Goal: Transaction & Acquisition: Purchase product/service

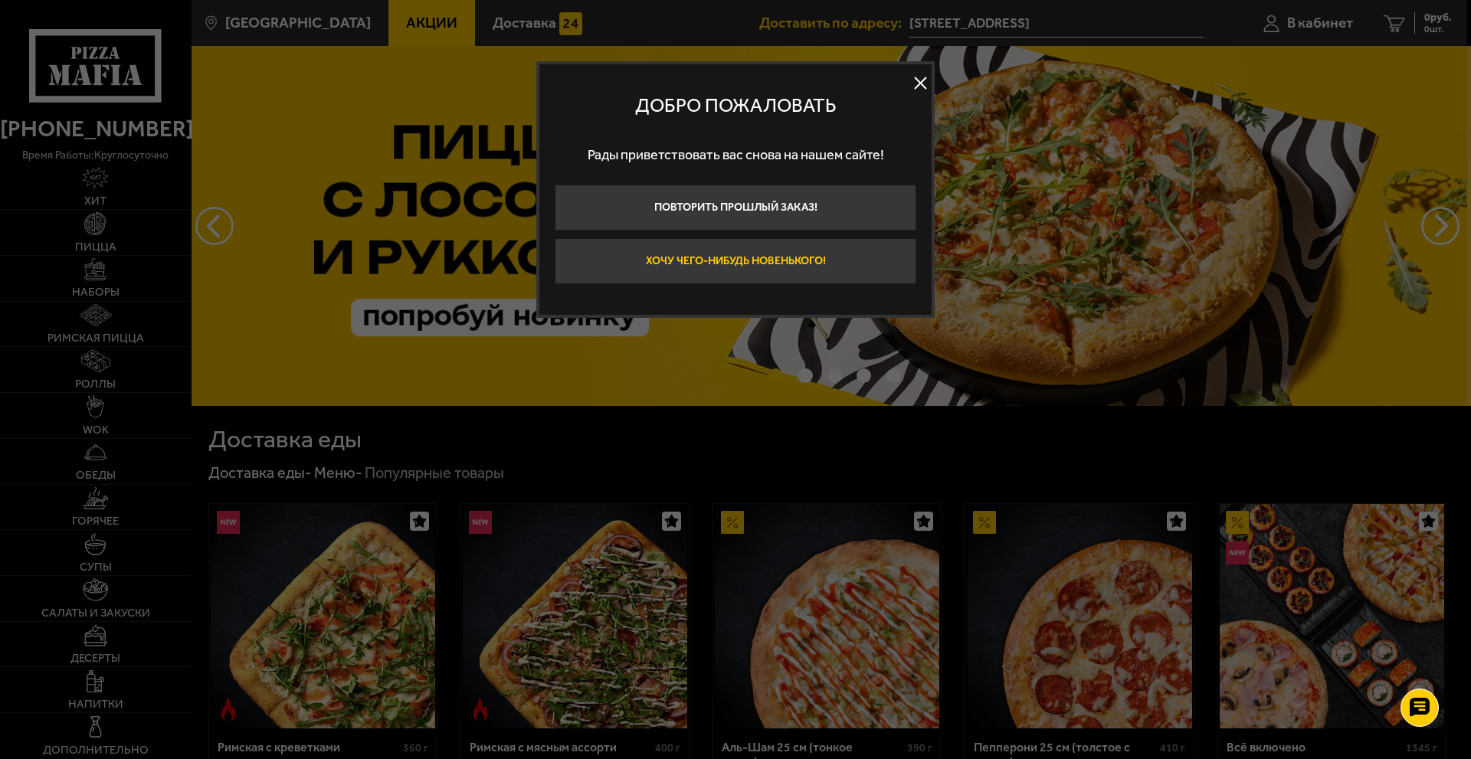
click at [794, 258] on button "Хочу чего-нибудь новенького!" at bounding box center [736, 261] width 362 height 46
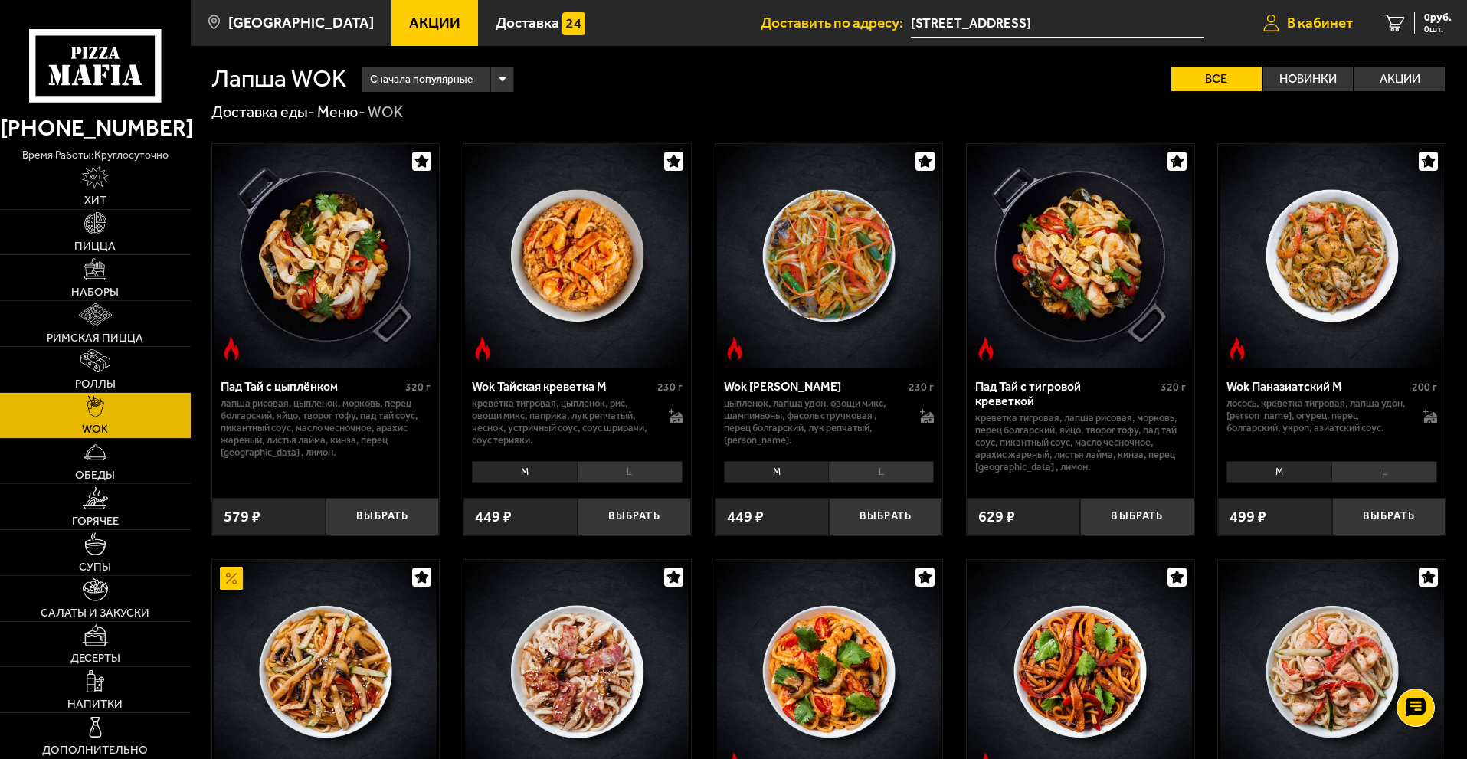
click at [1324, 22] on span "В кабинет" at bounding box center [1320, 22] width 66 height 15
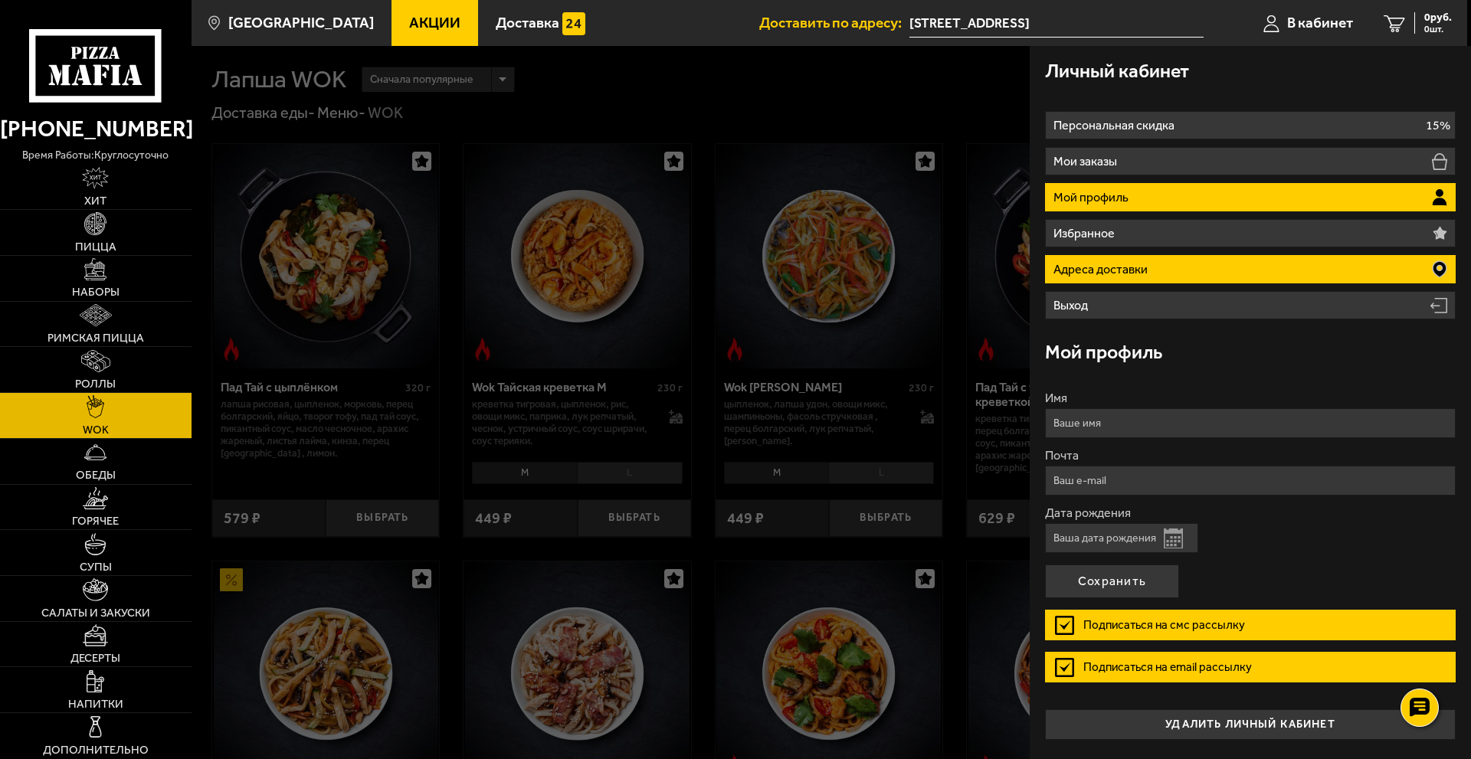
click at [1242, 271] on li "Адреса доставки" at bounding box center [1250, 269] width 411 height 28
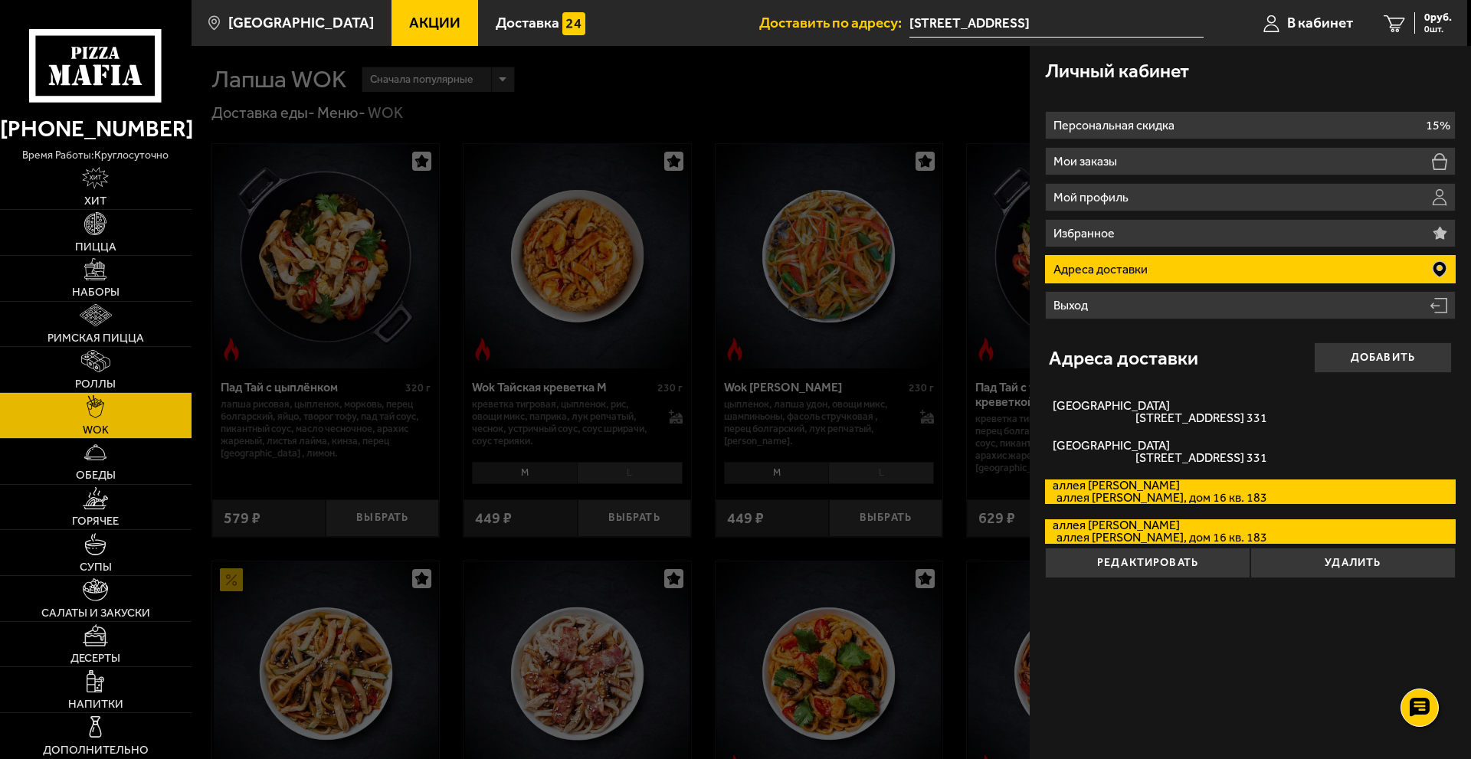
click at [1185, 493] on span "аллея Евгения Шварца, дом 16 кв. 183" at bounding box center [1160, 498] width 215 height 12
click at [0, 0] on input "аллея Евгения Шварца аллея Евгения Шварца, дом 16 кв. 183" at bounding box center [0, 0] width 0 height 0
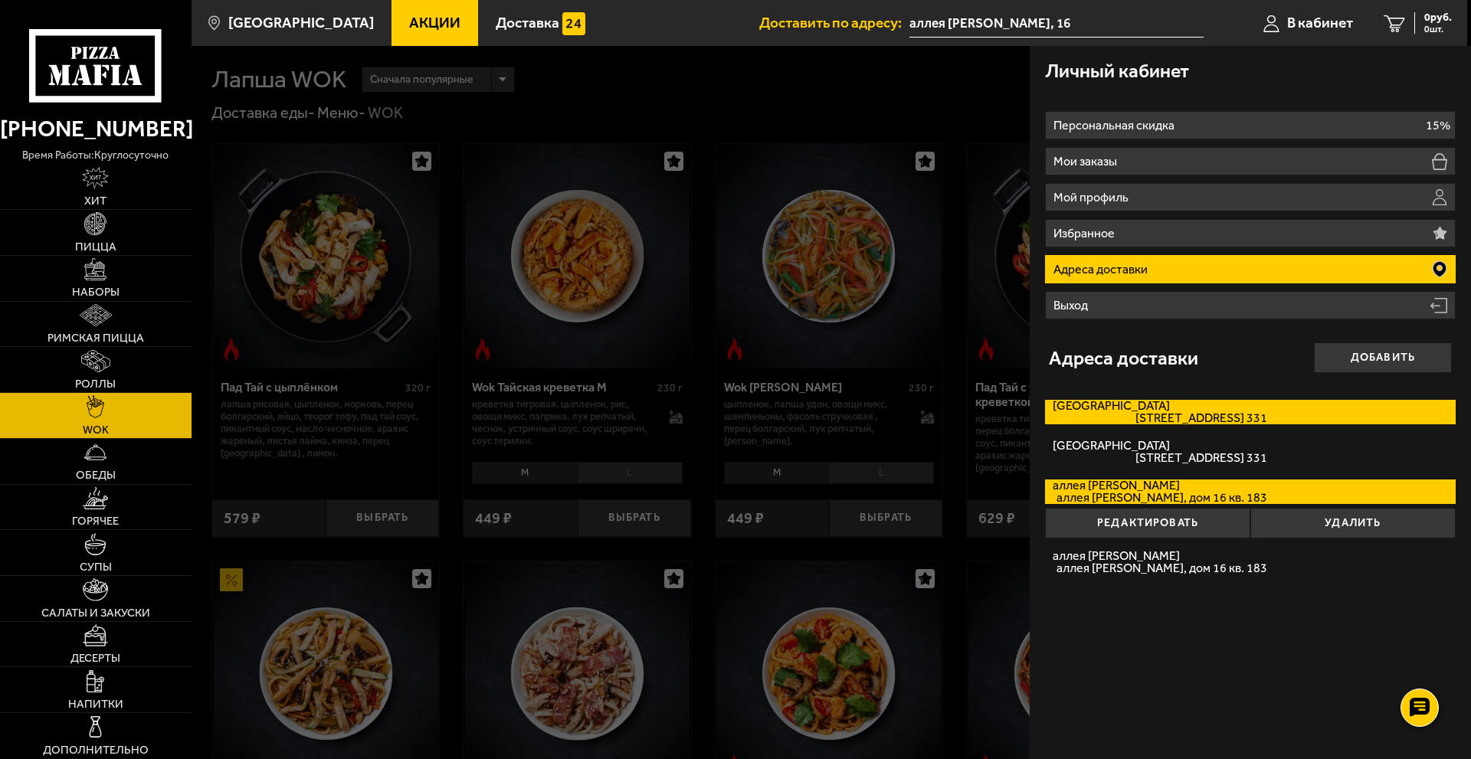
click at [1185, 413] on span "Пейзажная улица, дом 10 кв. 331" at bounding box center [1160, 418] width 215 height 12
click at [0, 0] on input "Пейзажная улица Пейзажная улица, дом 10 кв. 331" at bounding box center [0, 0] width 0 height 0
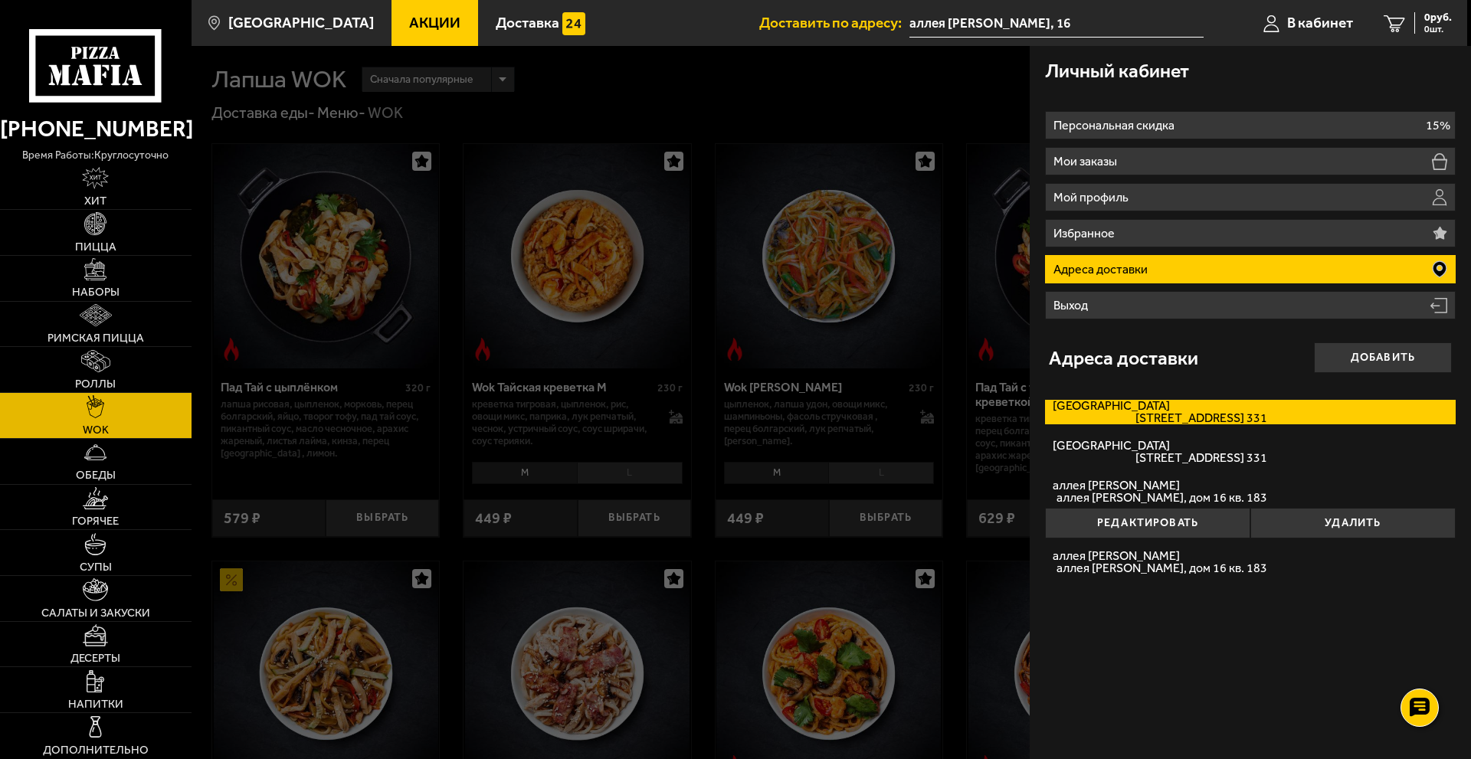
type input "Пейзажная улица, 10"
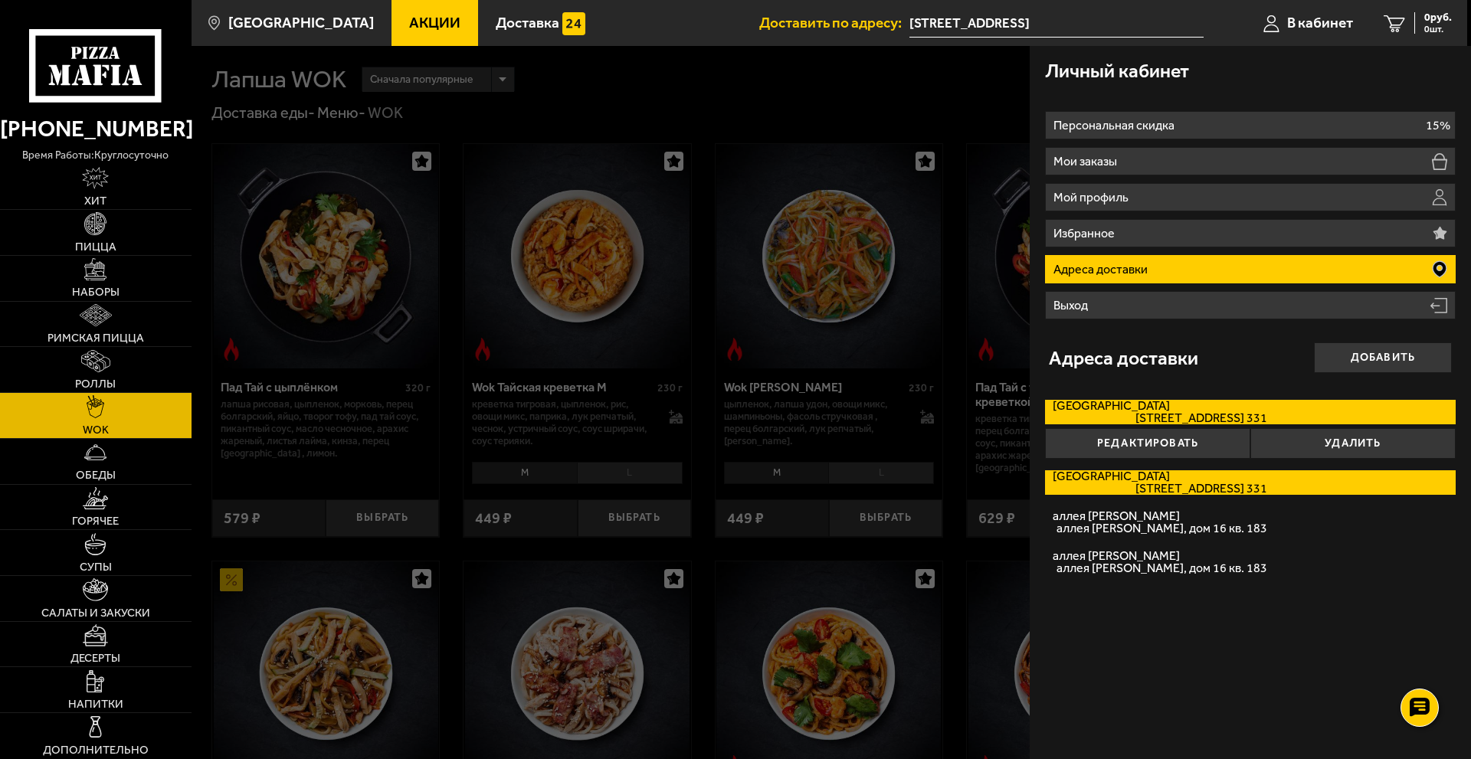
click at [1173, 482] on label "Санкт-Петербург Пейзажная улица, дом 10 кв. 331" at bounding box center [1250, 482] width 411 height 25
click at [0, 0] on input "Санкт-Петербург Пейзажная улица, дом 10 кв. 331" at bounding box center [0, 0] width 0 height 0
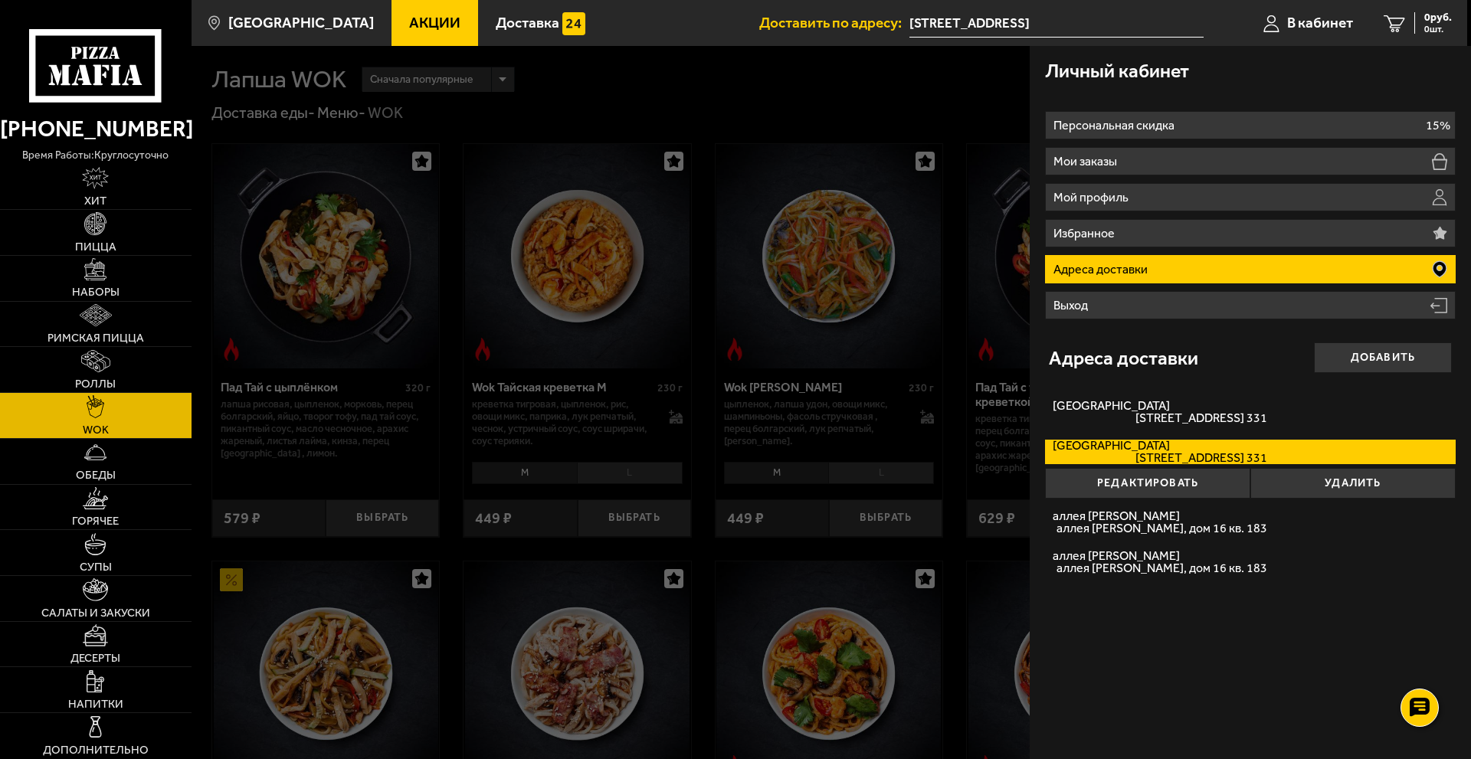
click at [1189, 451] on label "Санкт-Петербург Пейзажная улица, дом 10 кв. 331" at bounding box center [1250, 452] width 411 height 25
click at [0, 0] on input "Санкт-Петербург Пейзажная улица, дом 10 кв. 331" at bounding box center [0, 0] width 0 height 0
click at [93, 228] on img at bounding box center [95, 223] width 22 height 22
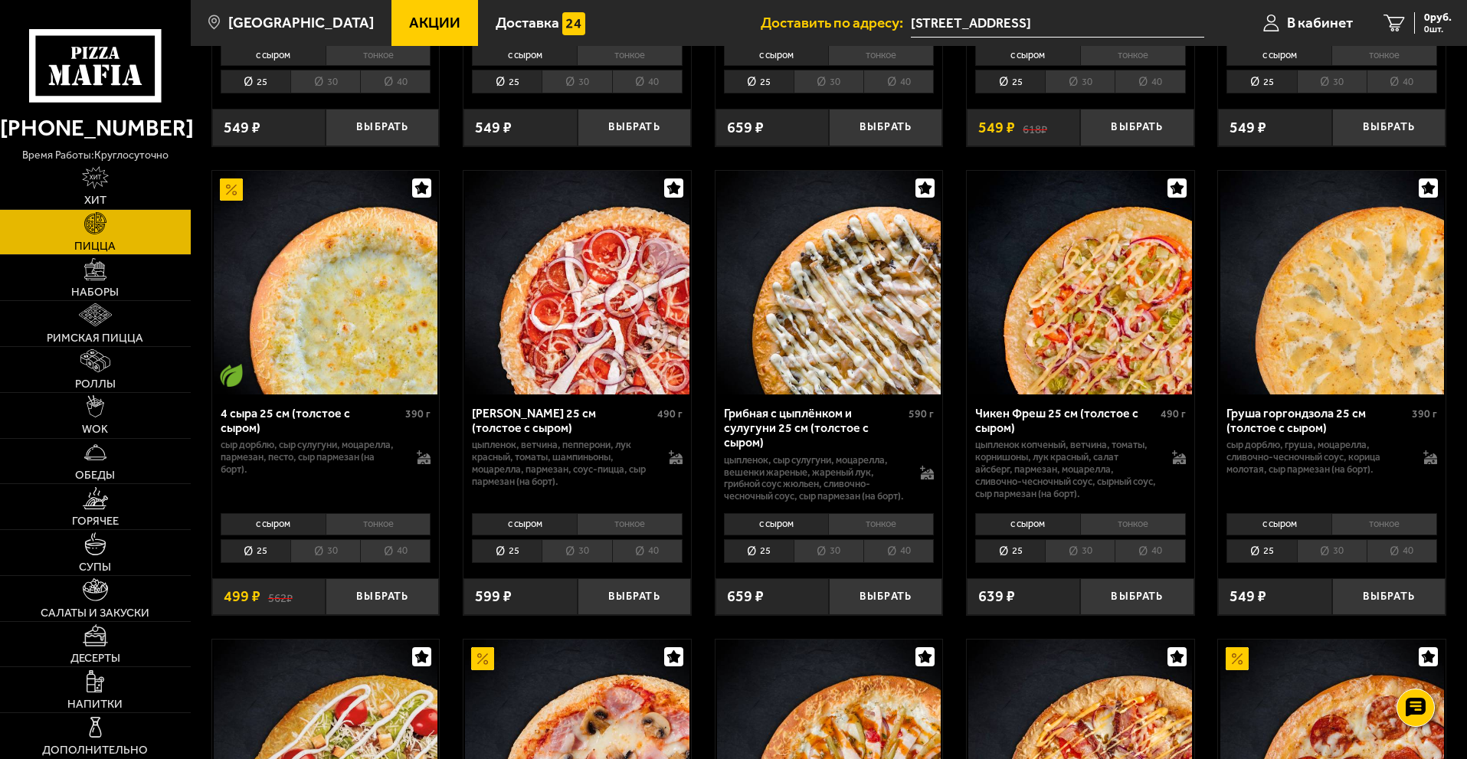
scroll to position [920, 0]
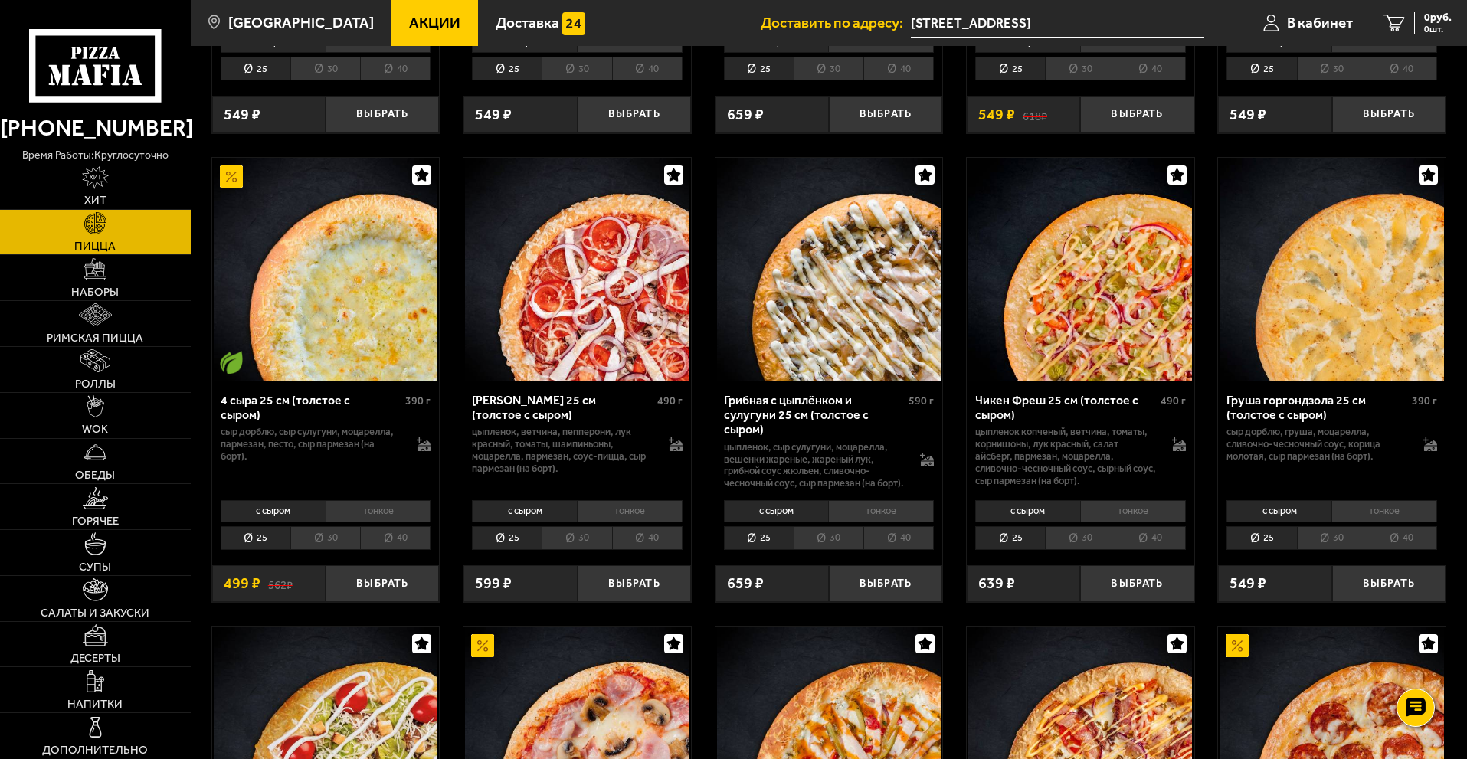
click at [1077, 535] on li "30" at bounding box center [1080, 538] width 70 height 24
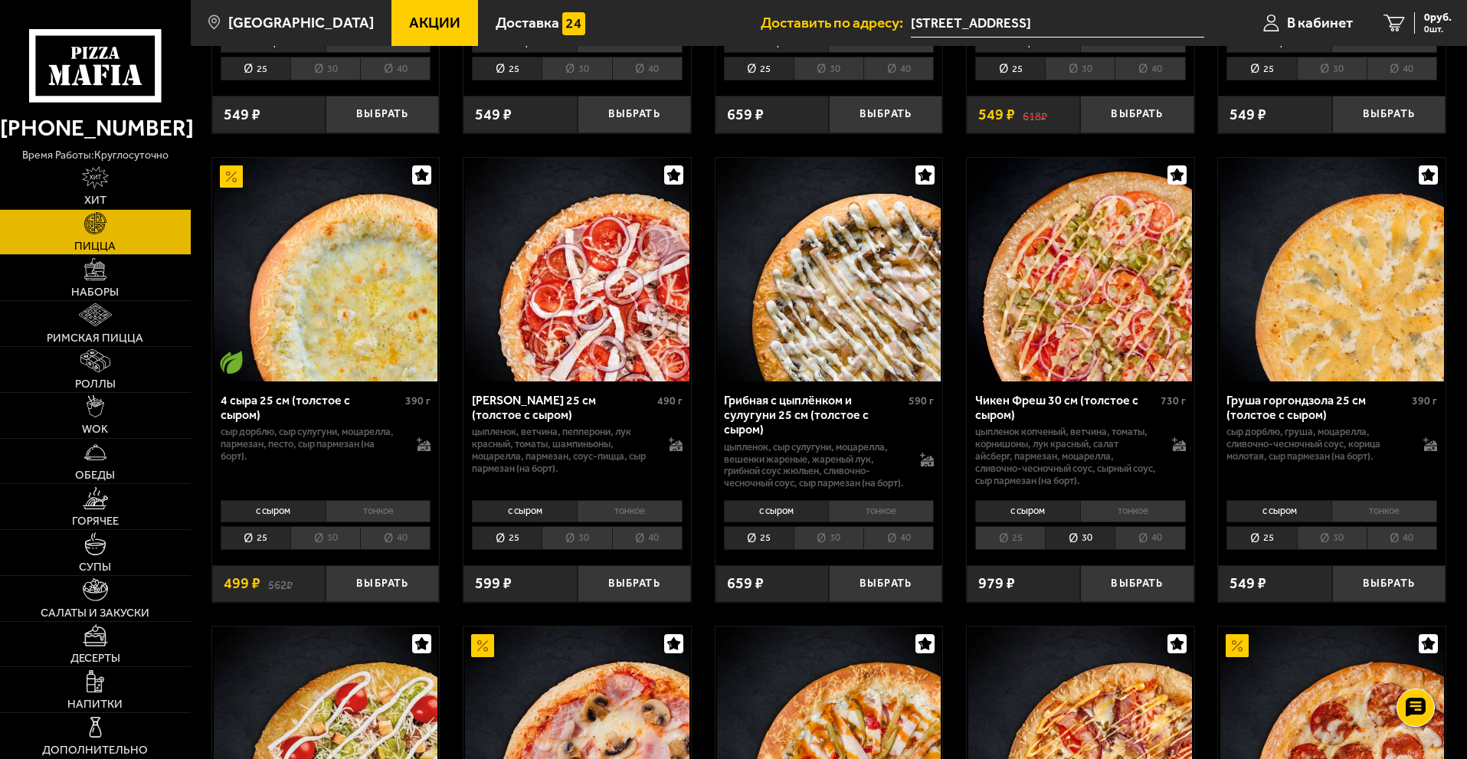
click at [1163, 515] on li "тонкое" at bounding box center [1133, 510] width 106 height 21
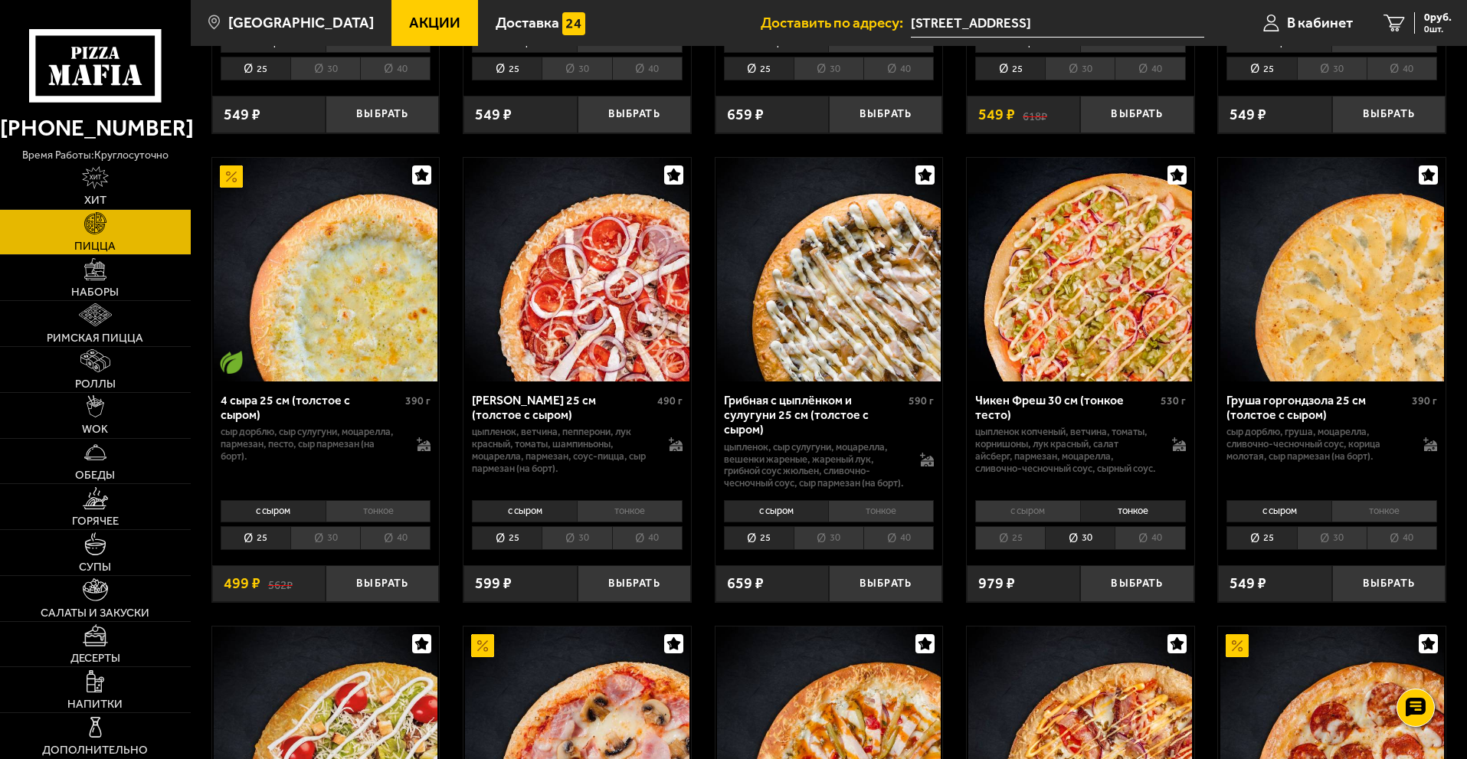
click at [1010, 538] on li "25" at bounding box center [1010, 538] width 70 height 24
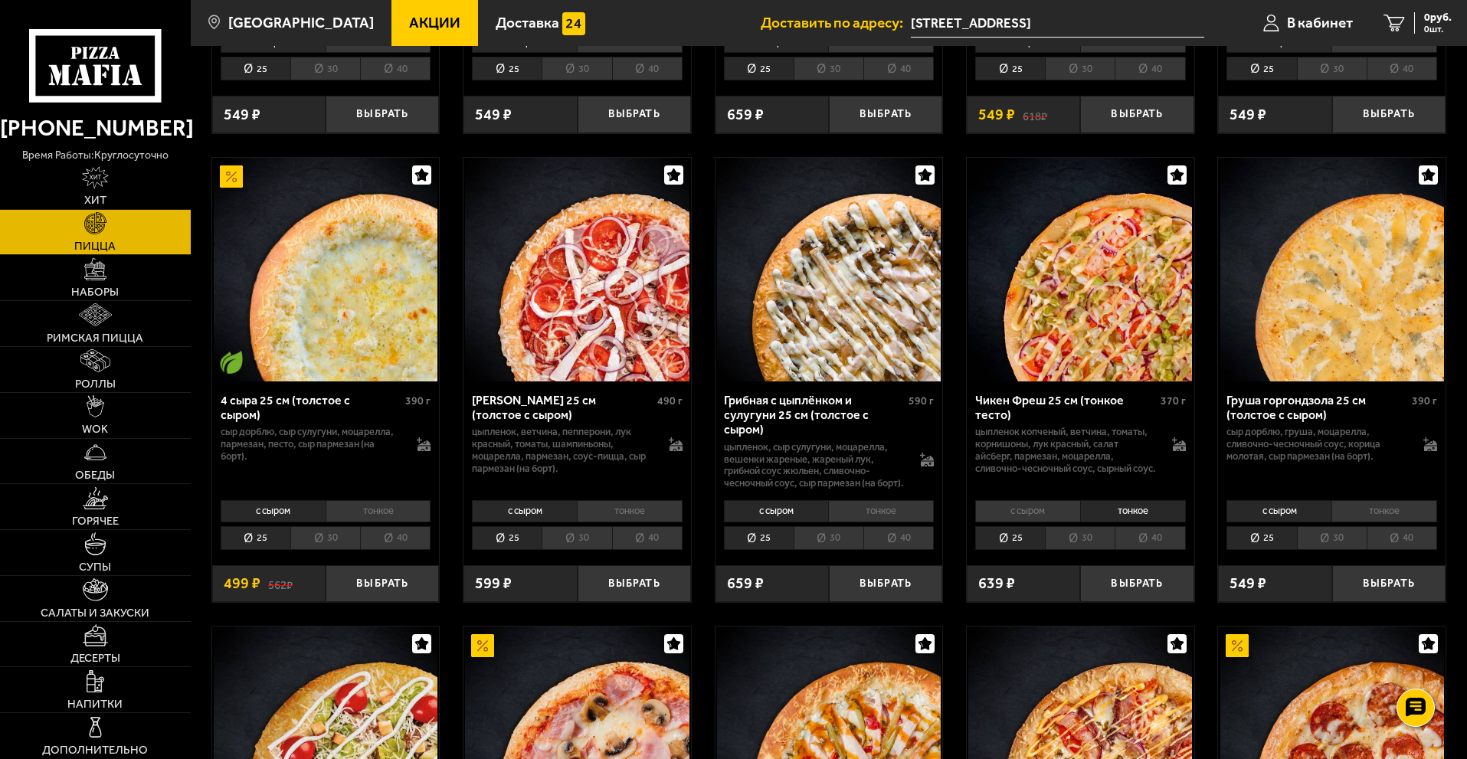
click at [1075, 539] on li "30" at bounding box center [1080, 538] width 70 height 24
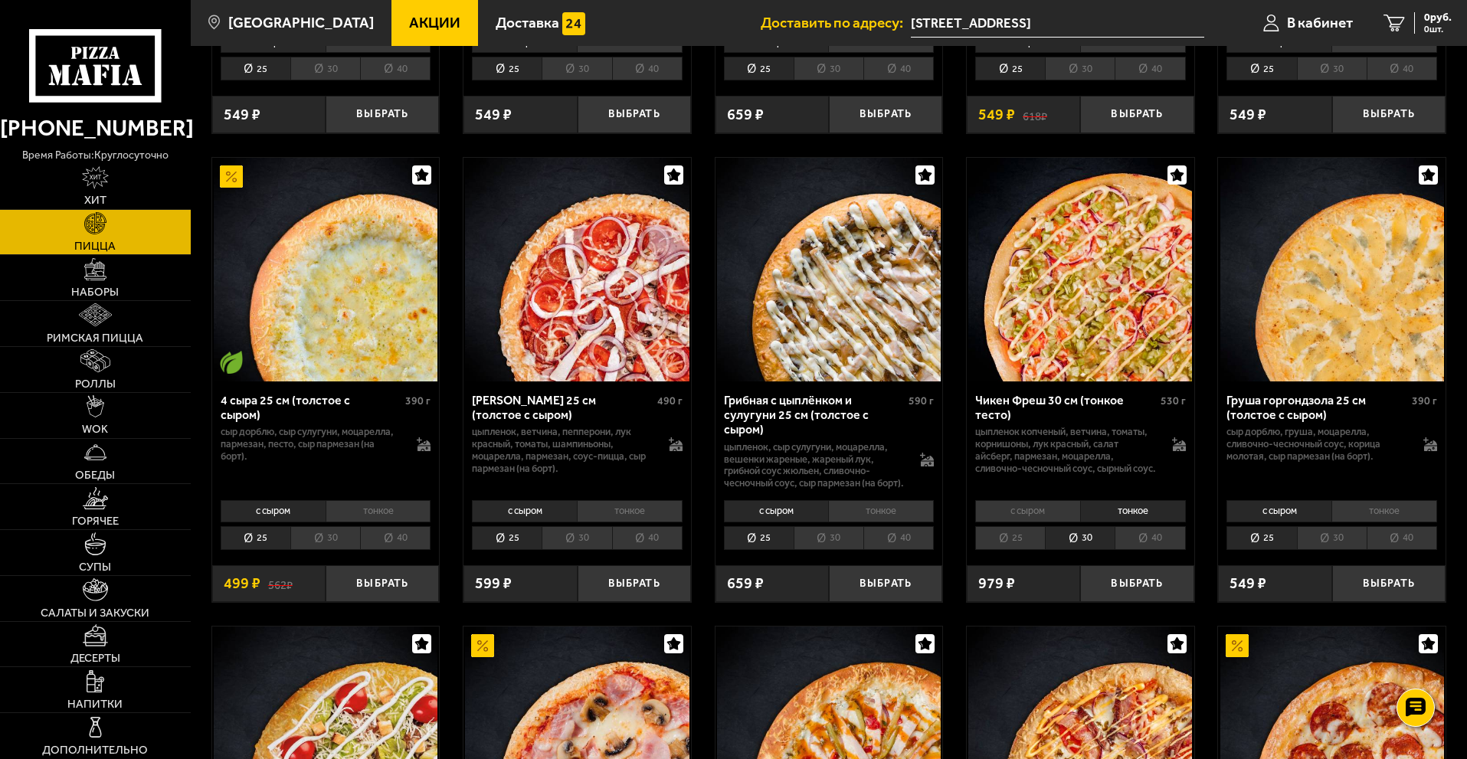
click at [1182, 541] on li "40" at bounding box center [1150, 538] width 70 height 24
click at [1075, 543] on li "30" at bounding box center [1080, 538] width 70 height 24
click at [1125, 585] on button "Выбрать" at bounding box center [1136, 585] width 113 height 38
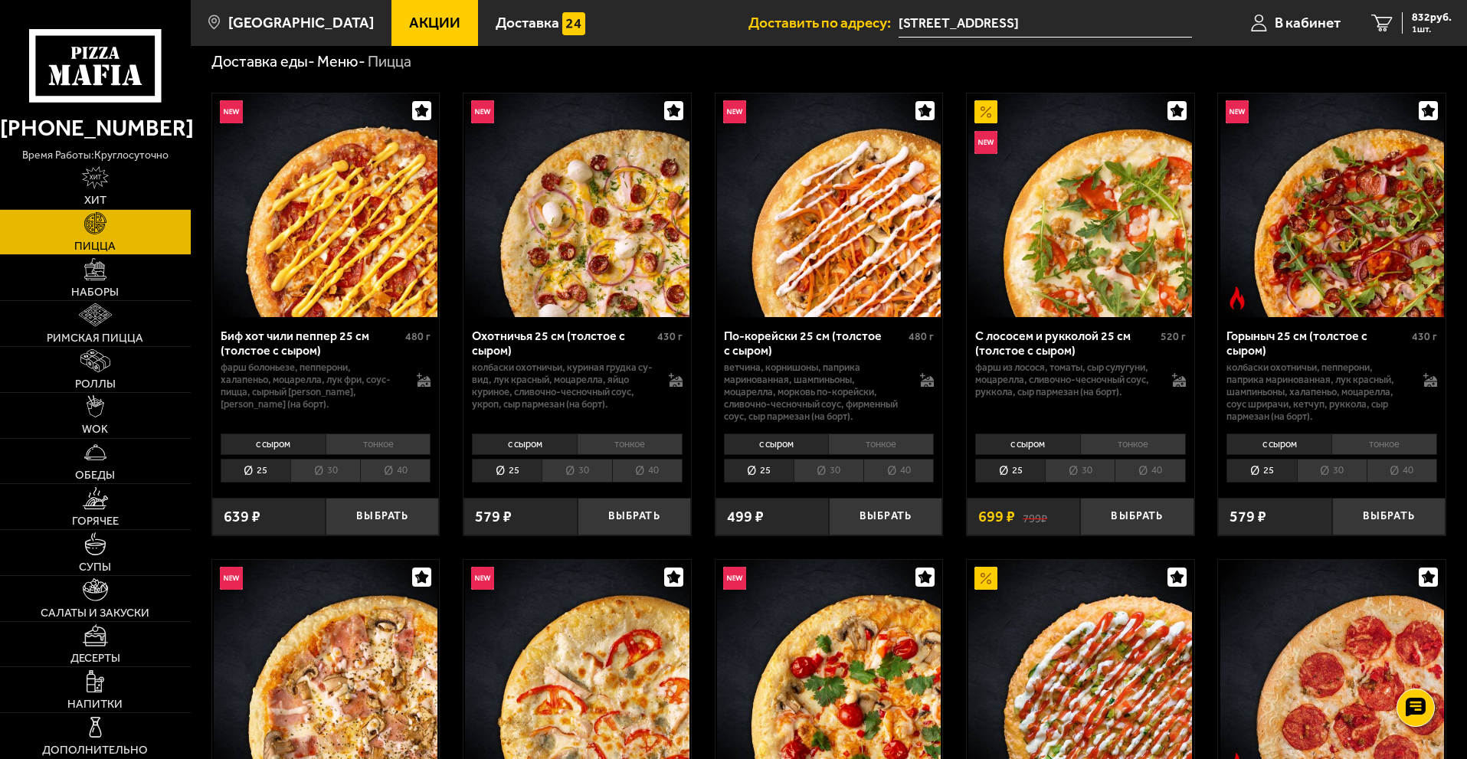
scroll to position [0, 0]
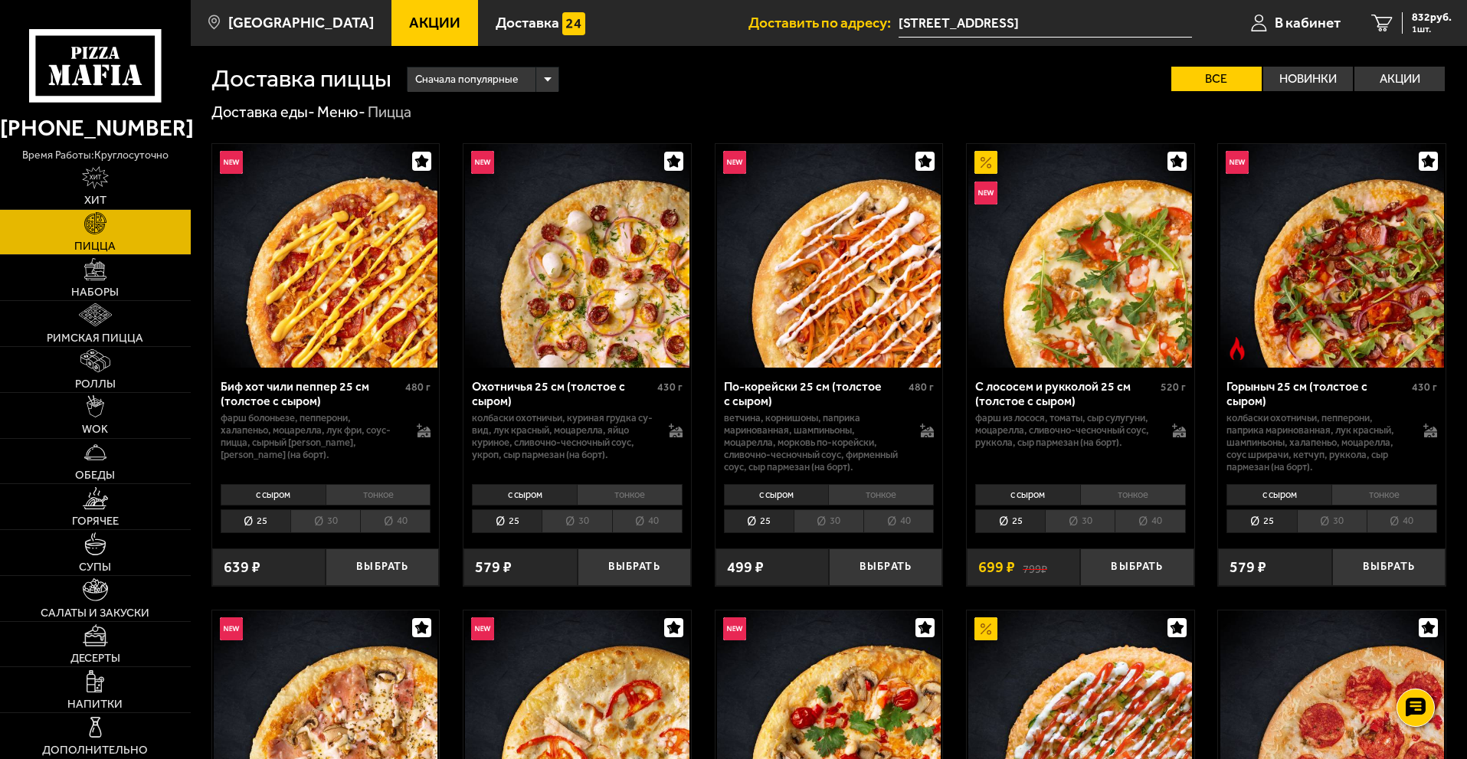
click at [1343, 519] on li "30" at bounding box center [1332, 522] width 70 height 24
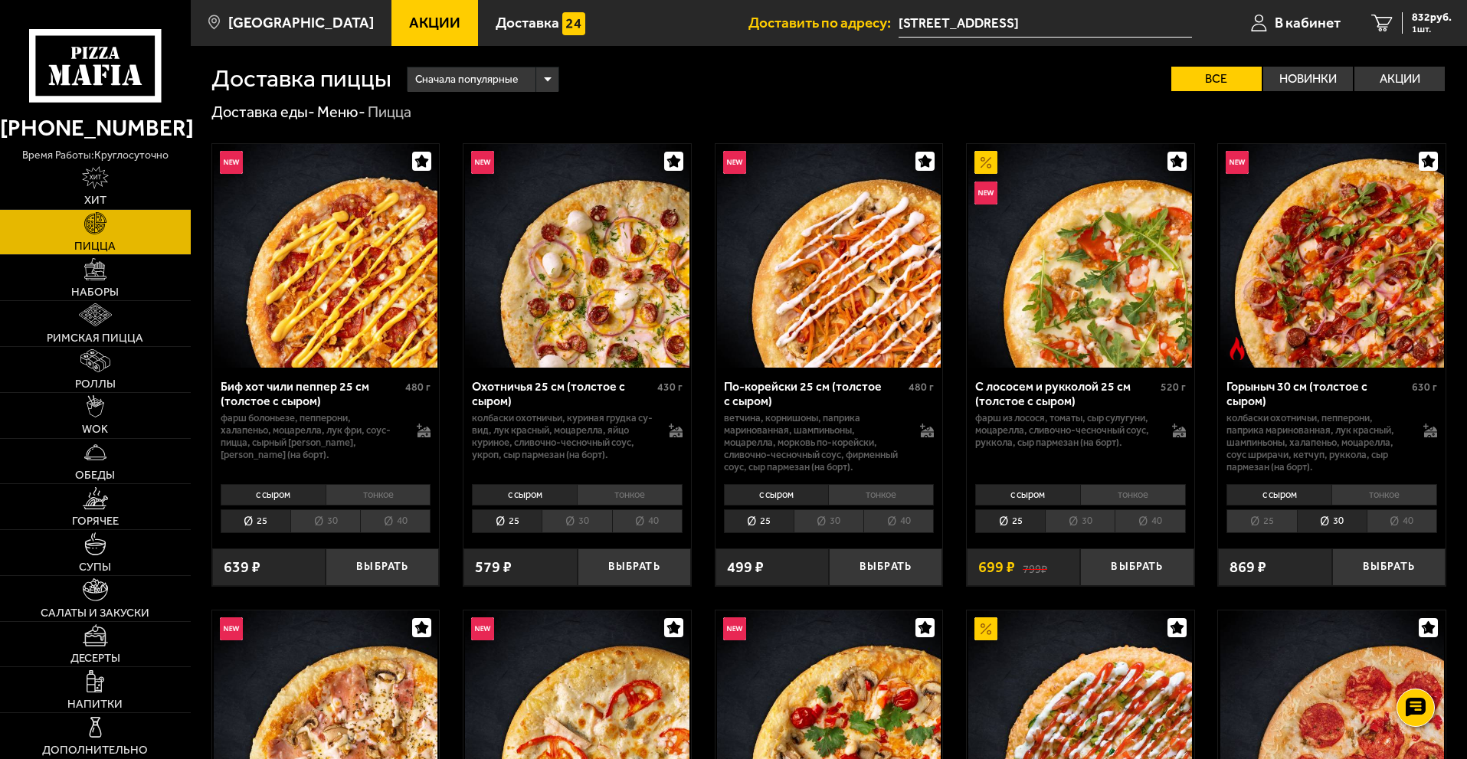
click at [1385, 490] on li "тонкое" at bounding box center [1385, 494] width 106 height 21
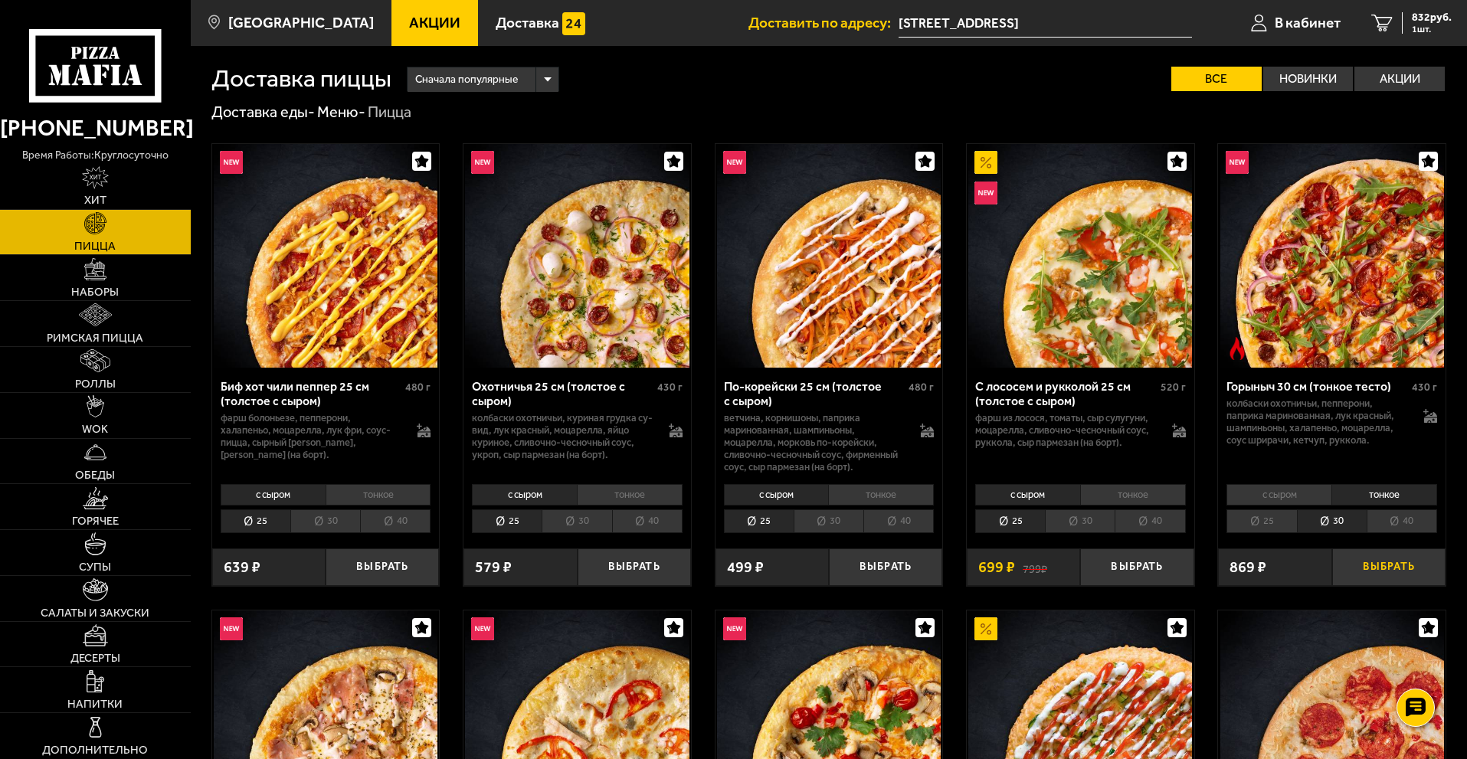
click at [1381, 562] on button "Выбрать" at bounding box center [1389, 568] width 113 height 38
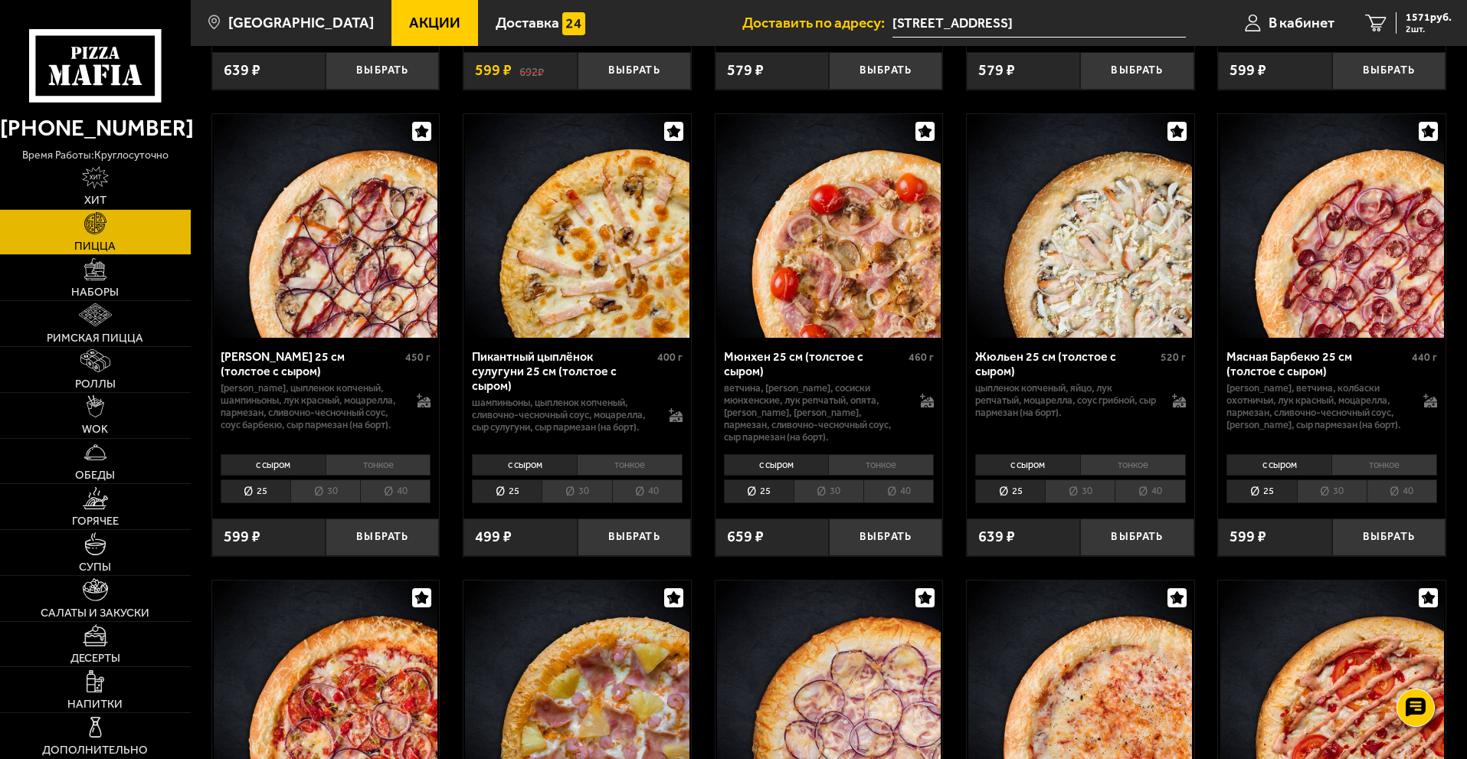
scroll to position [2375, 0]
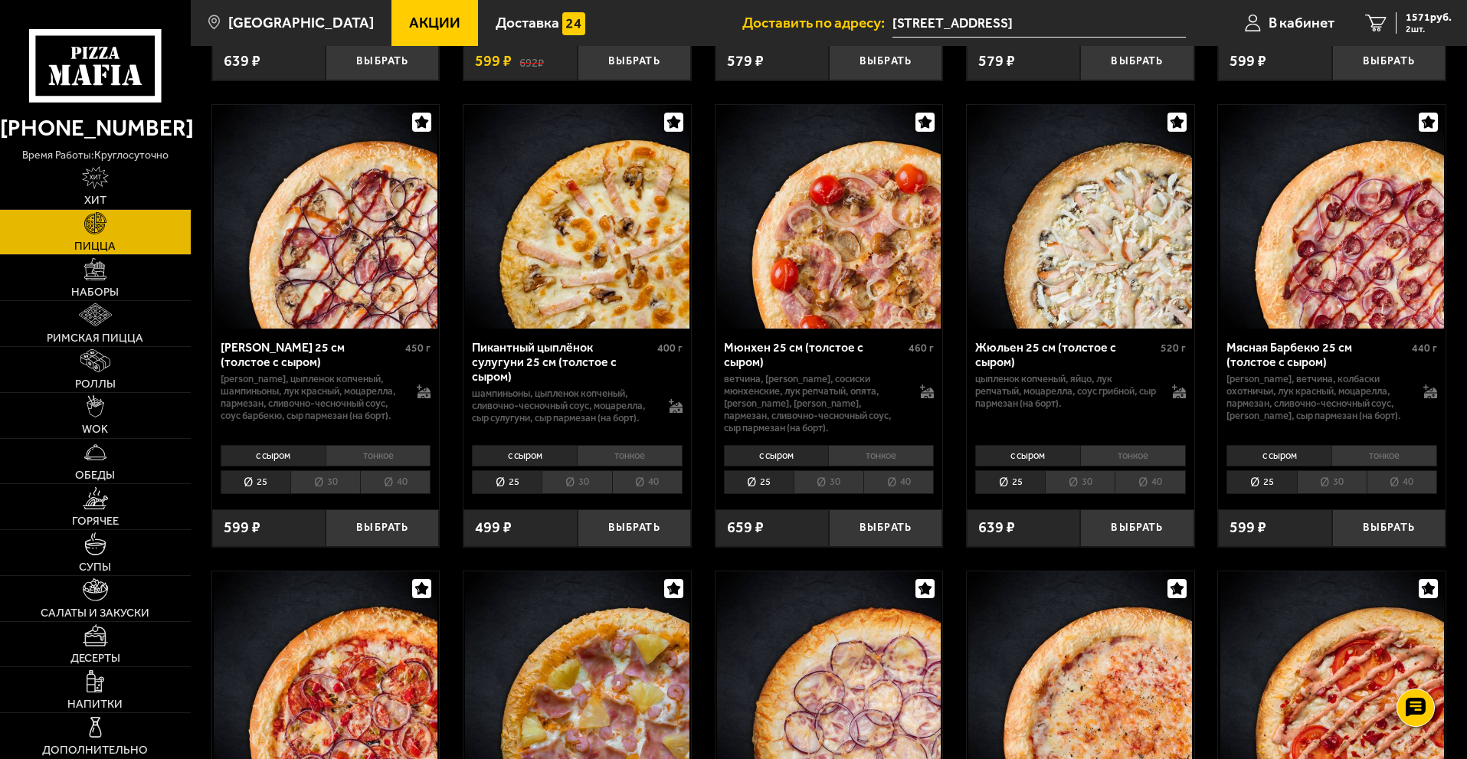
click at [322, 488] on li "30" at bounding box center [325, 482] width 70 height 24
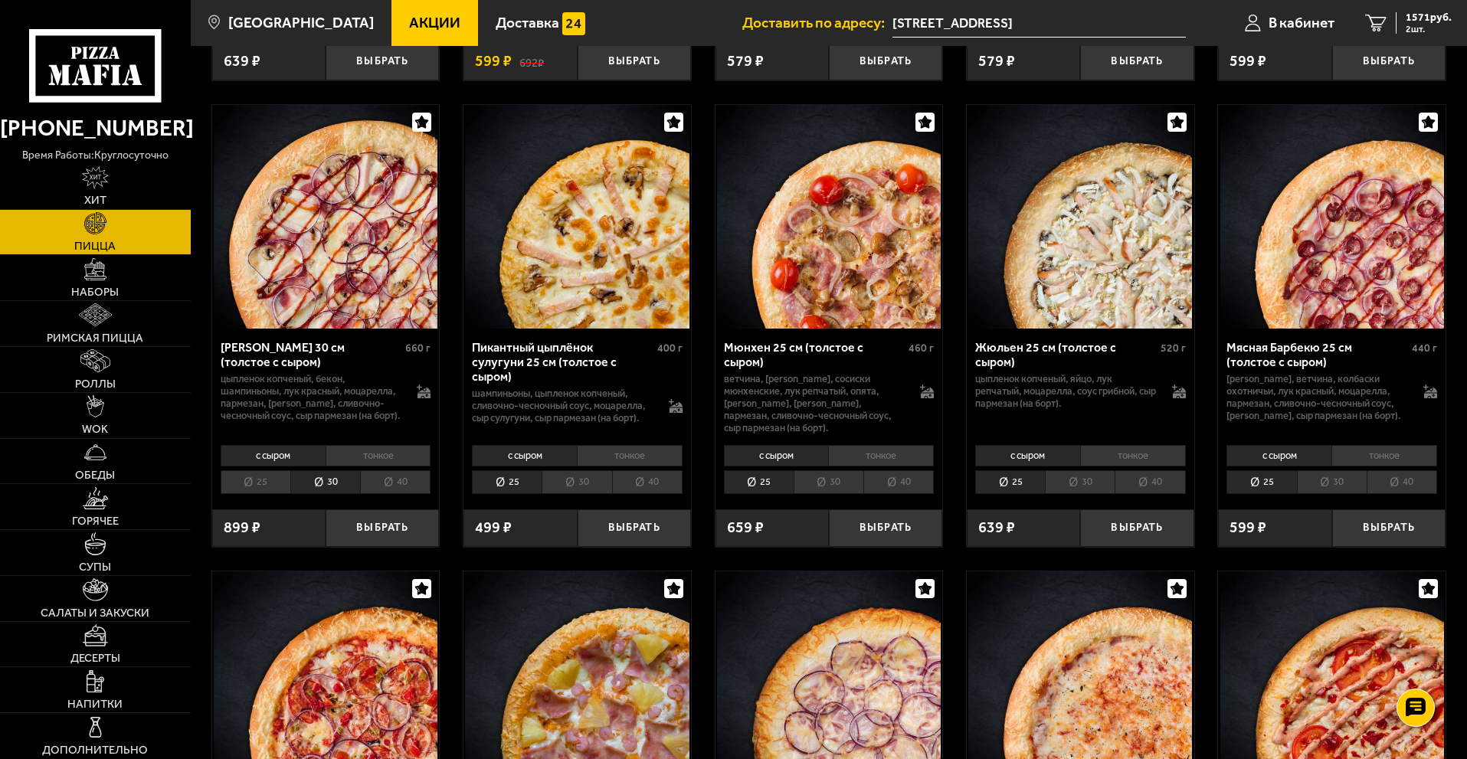
click at [258, 493] on li "25" at bounding box center [256, 482] width 70 height 24
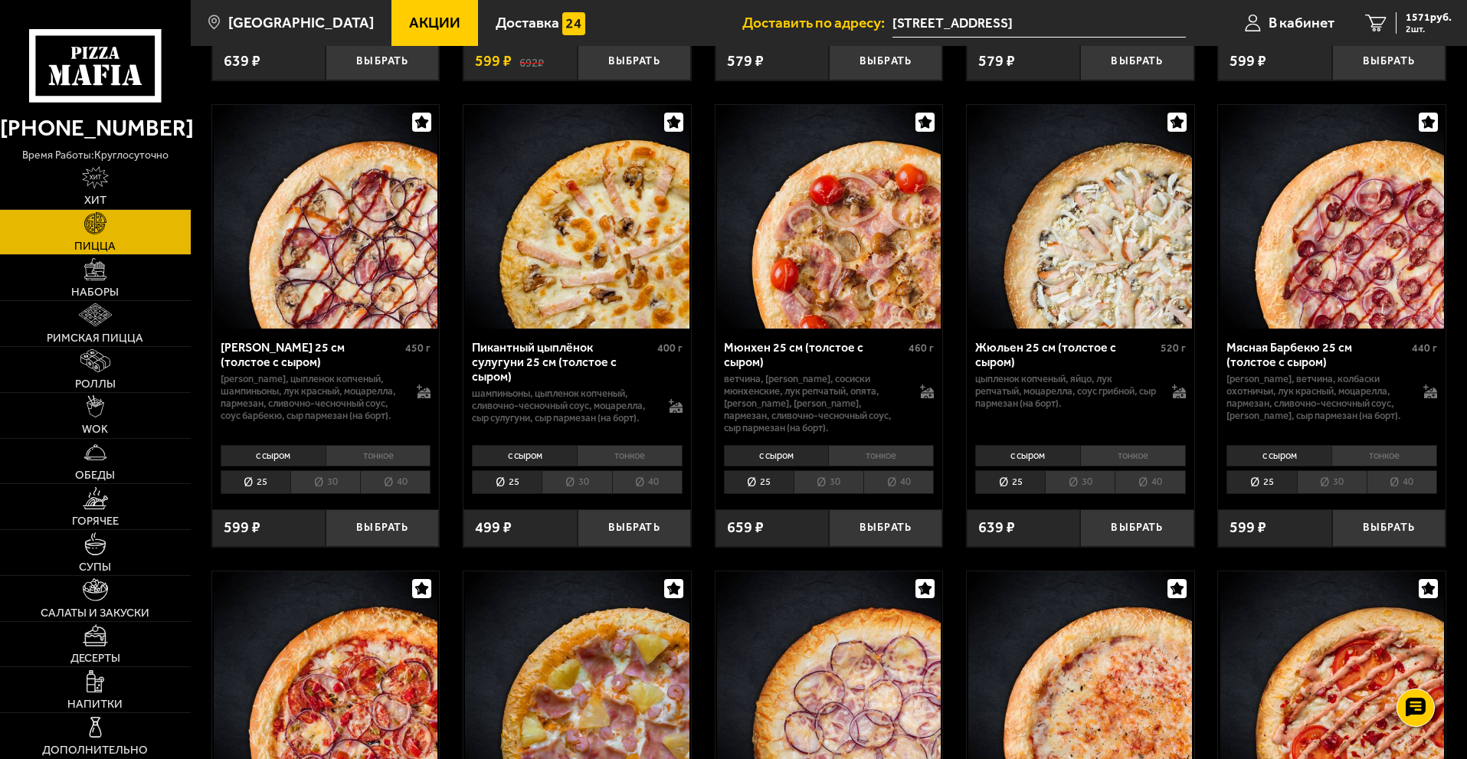
click at [315, 490] on li "30" at bounding box center [325, 482] width 70 height 24
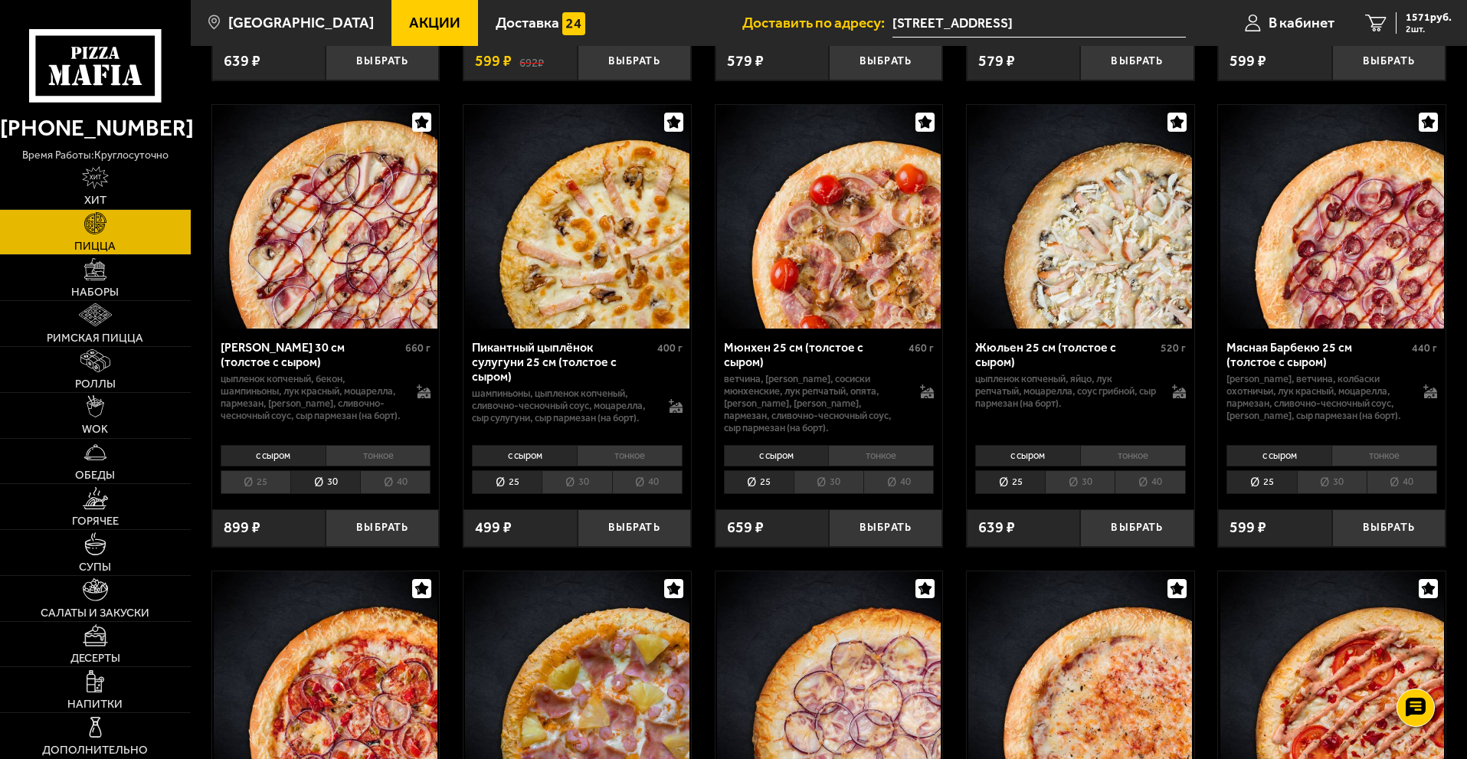
click at [388, 461] on li "тонкое" at bounding box center [379, 455] width 106 height 21
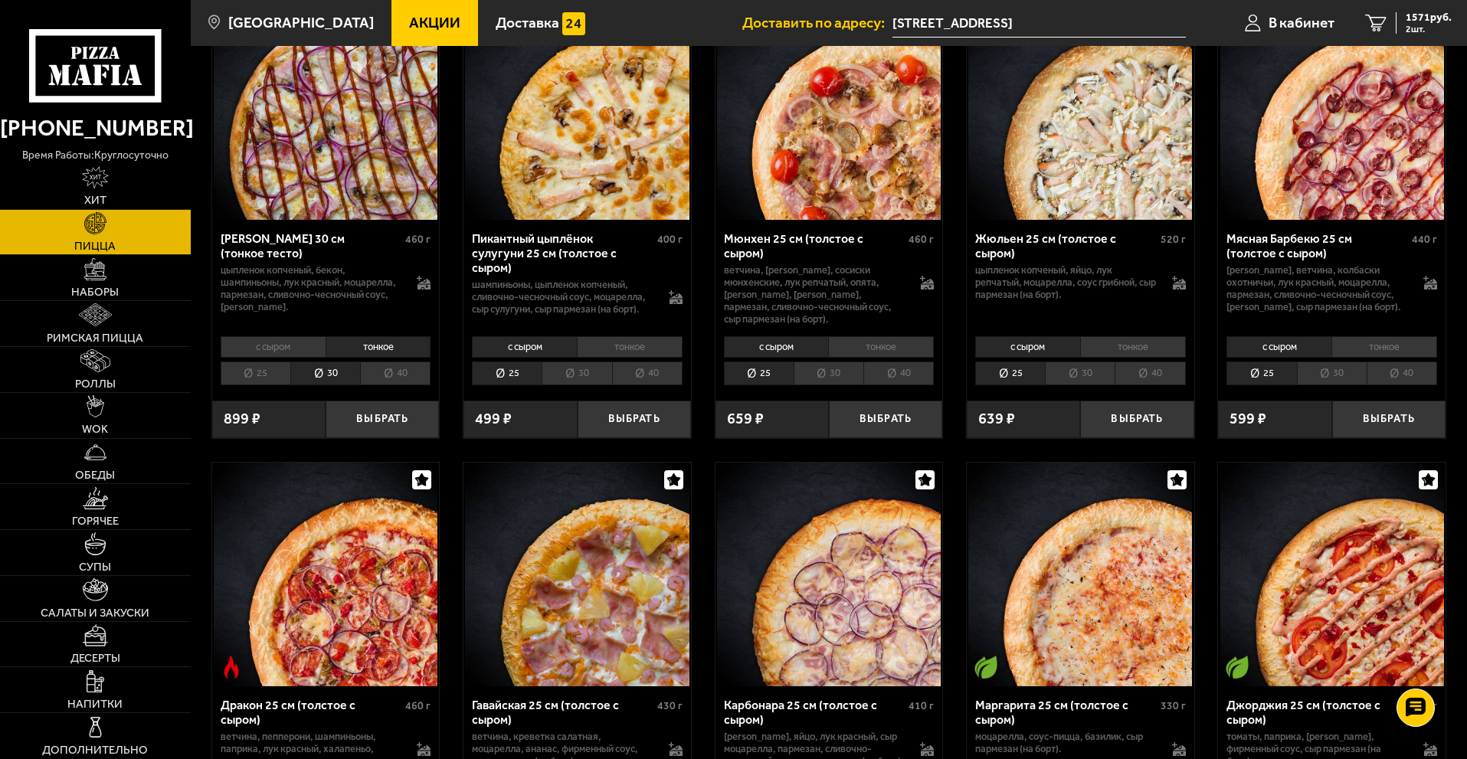
scroll to position [2452, 0]
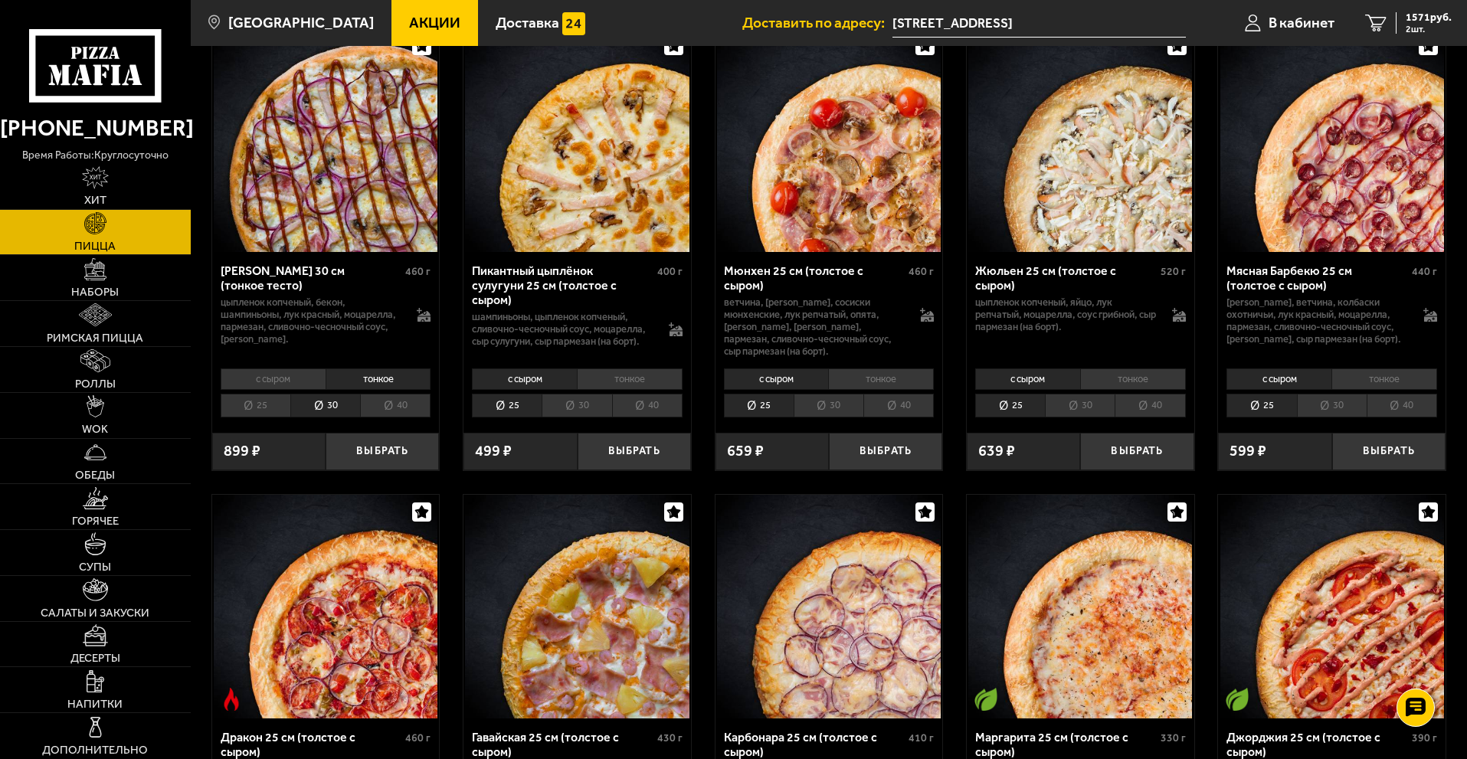
click at [1384, 380] on li "тонкое" at bounding box center [1385, 379] width 106 height 21
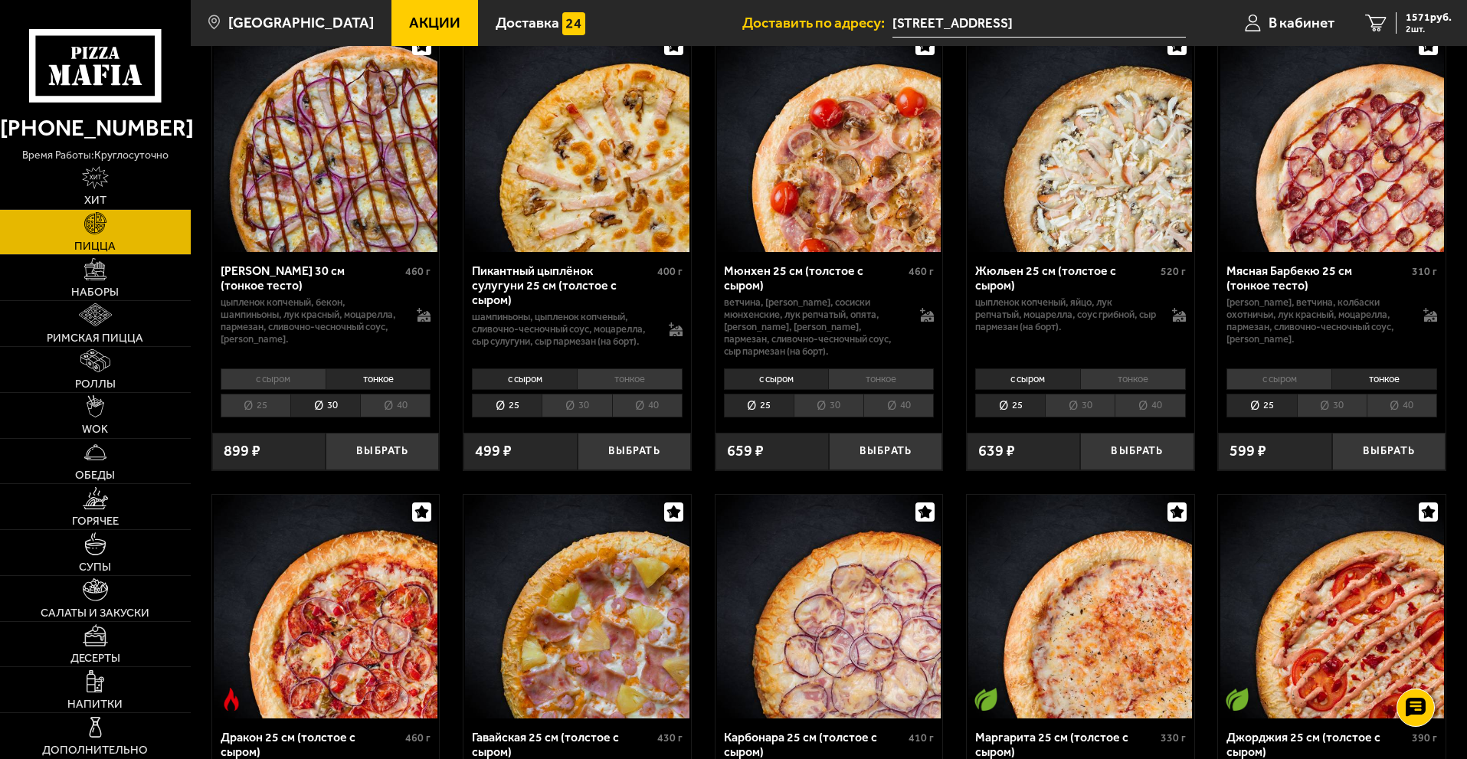
click at [1342, 414] on li "30" at bounding box center [1332, 406] width 70 height 24
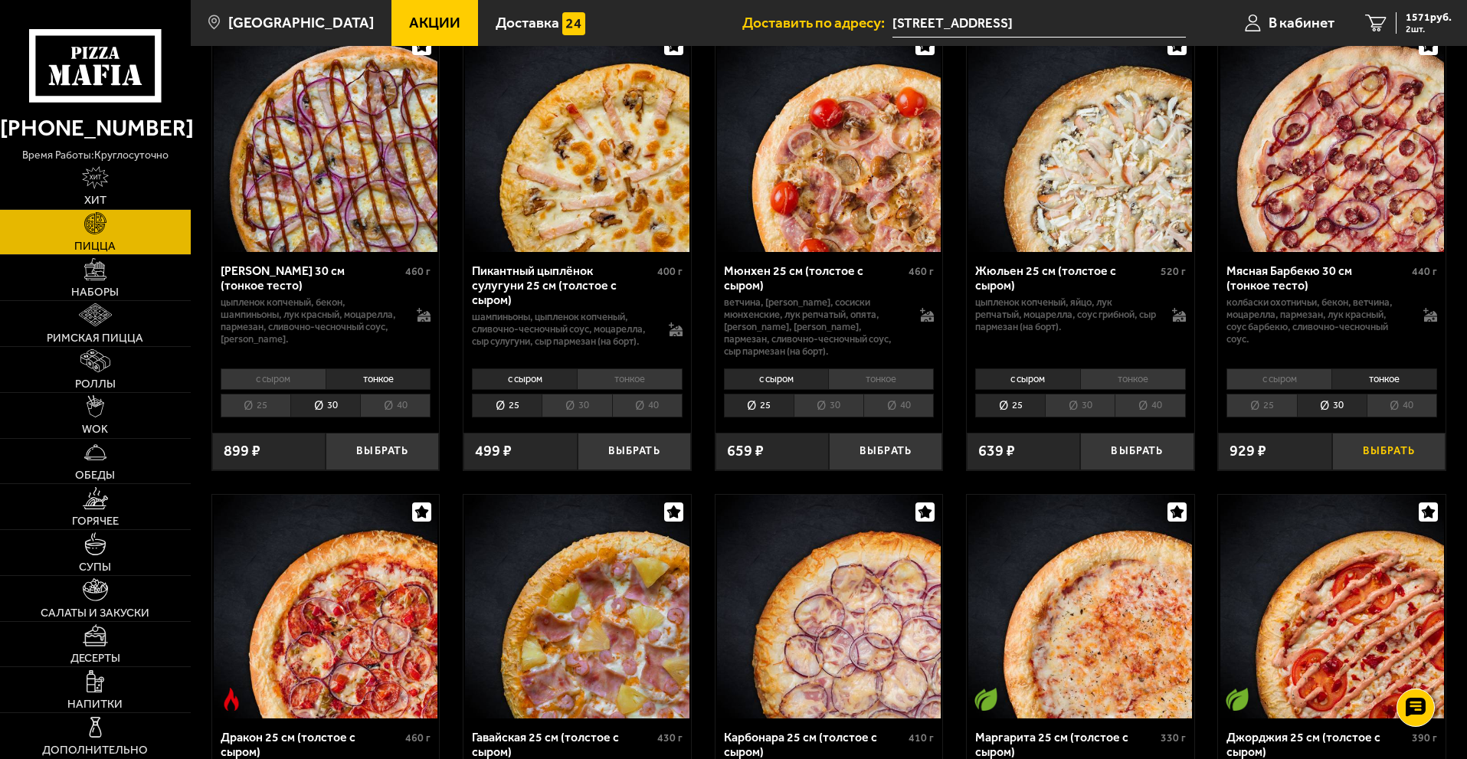
click at [1382, 466] on button "Выбрать" at bounding box center [1389, 452] width 113 height 38
click at [1414, 18] on span "2361 руб." at bounding box center [1429, 17] width 46 height 11
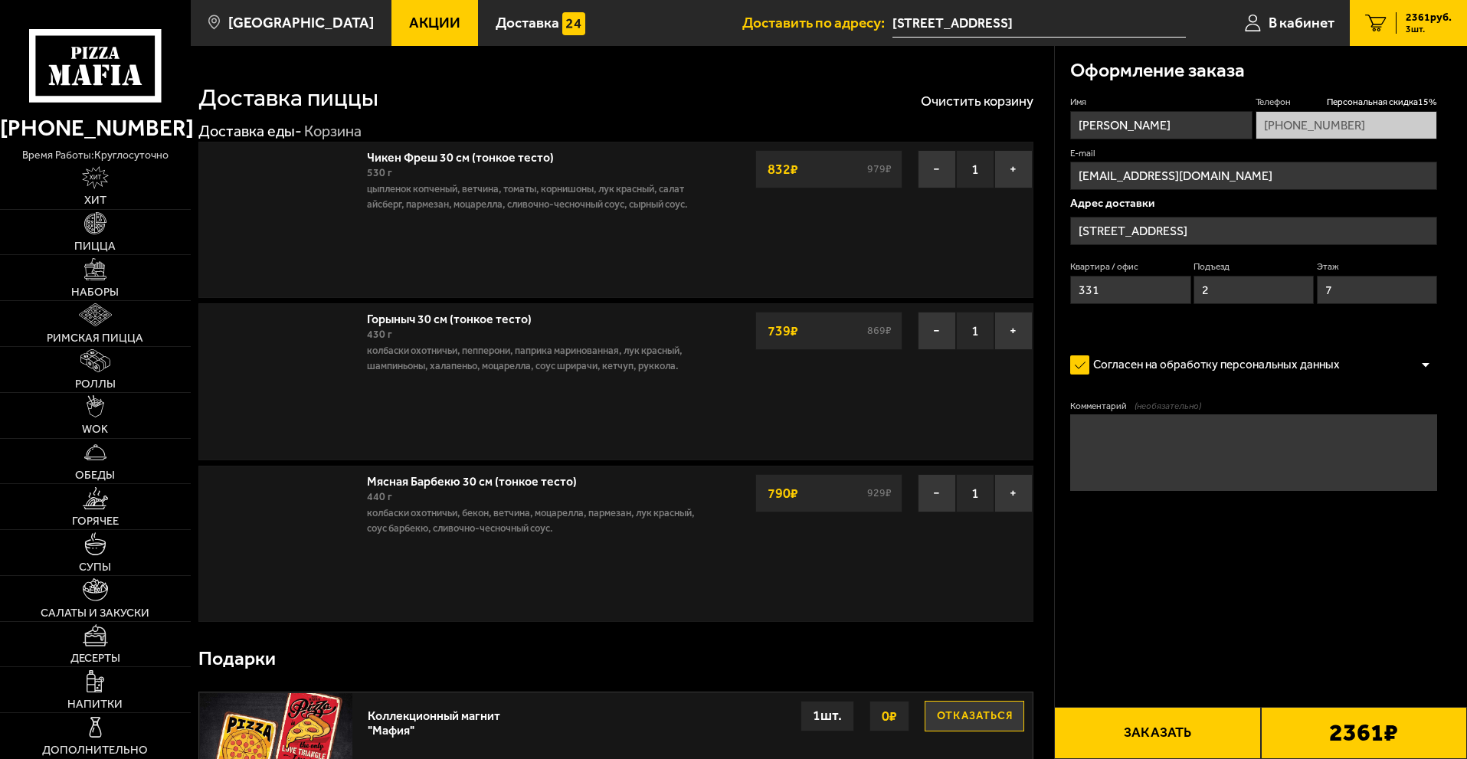
type input "Пейзажная улица, 10"
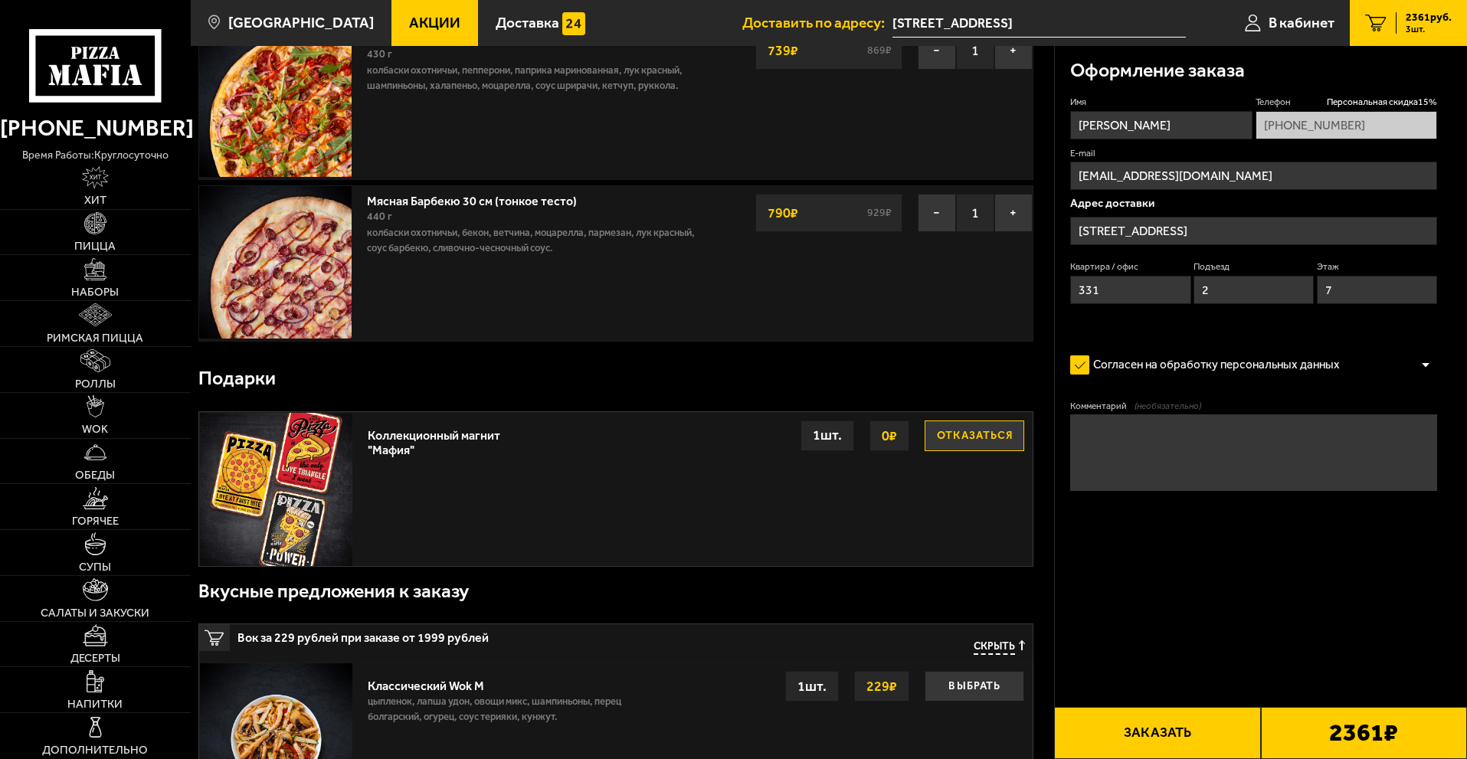
scroll to position [307, 0]
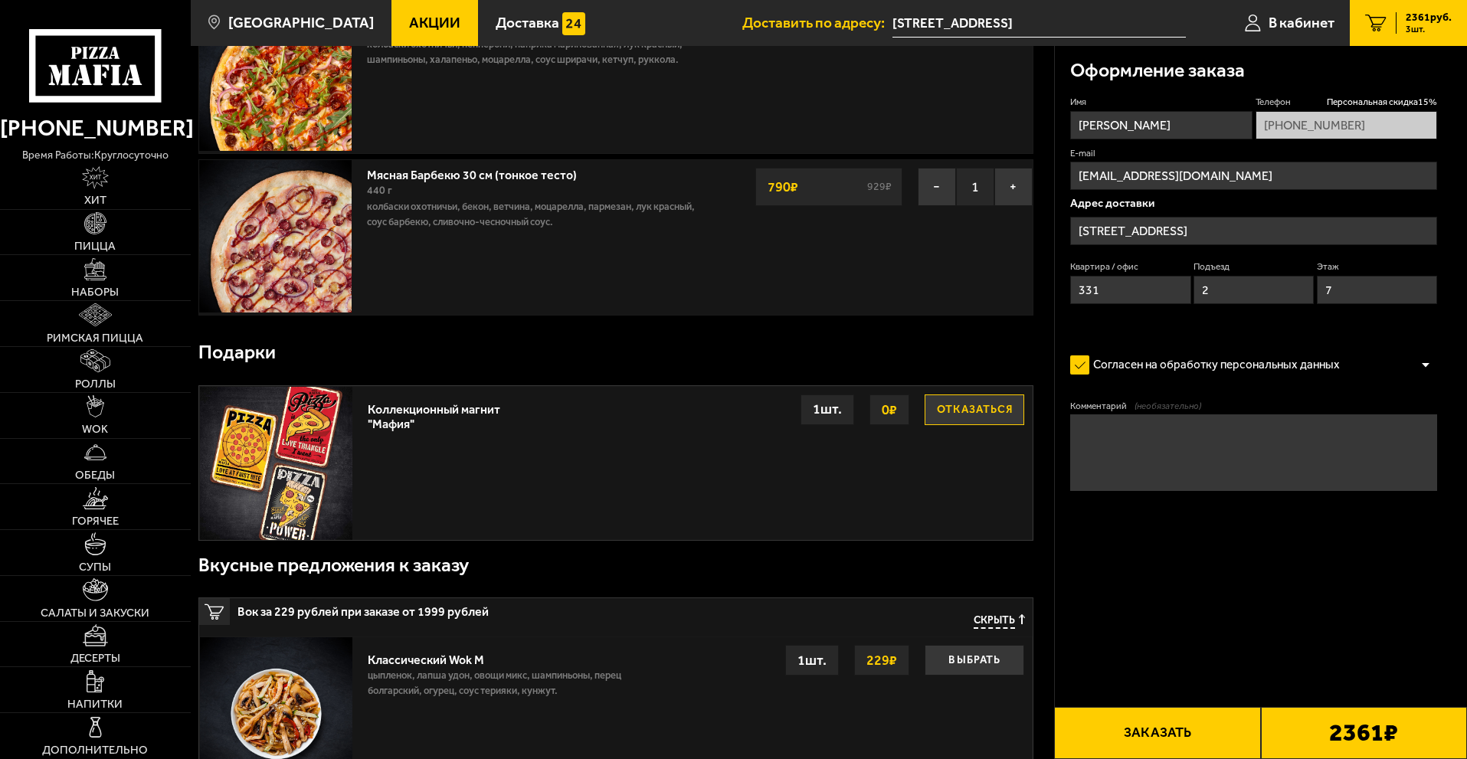
click at [962, 415] on button "Отказаться" at bounding box center [975, 410] width 100 height 31
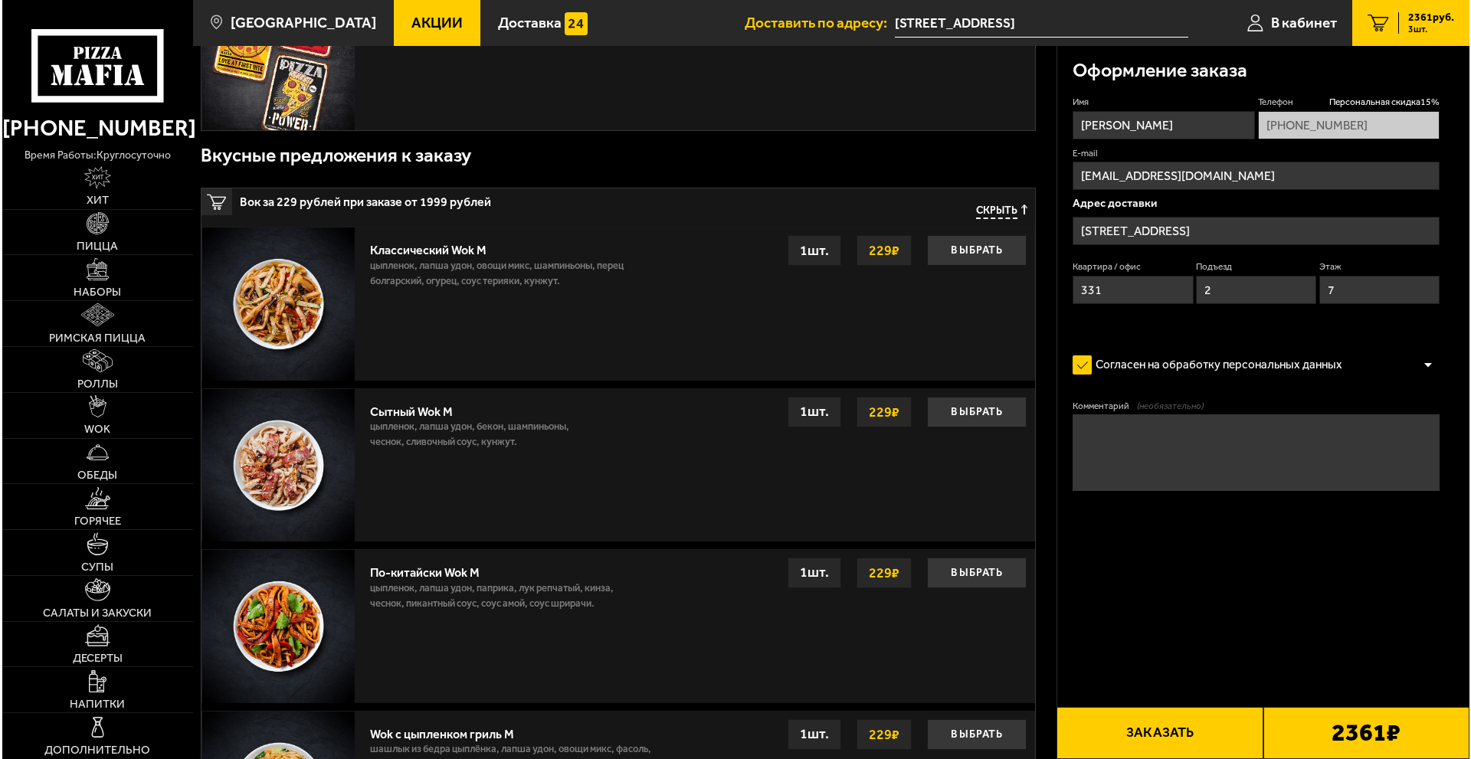
scroll to position [383, 0]
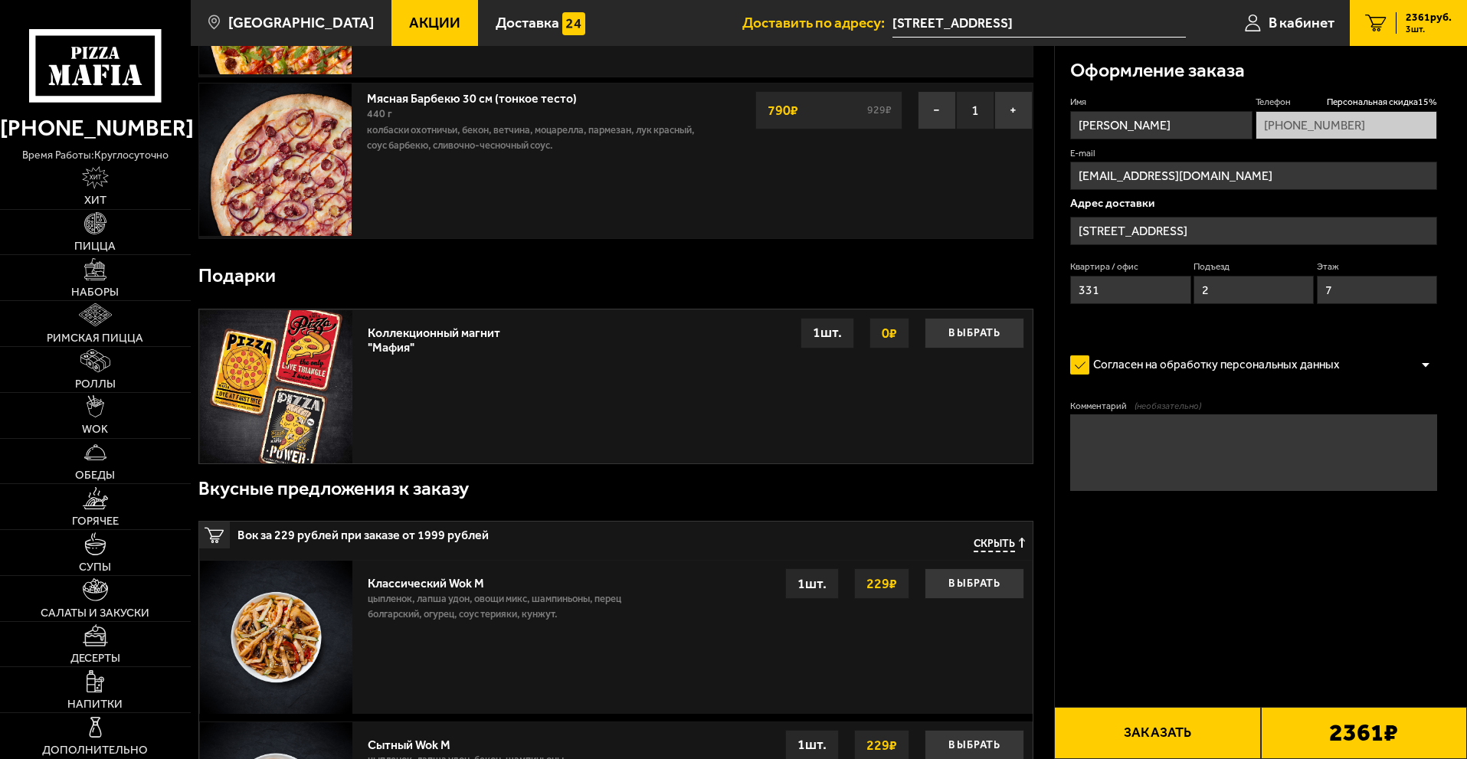
click at [1154, 730] on button "Заказать" at bounding box center [1157, 733] width 206 height 52
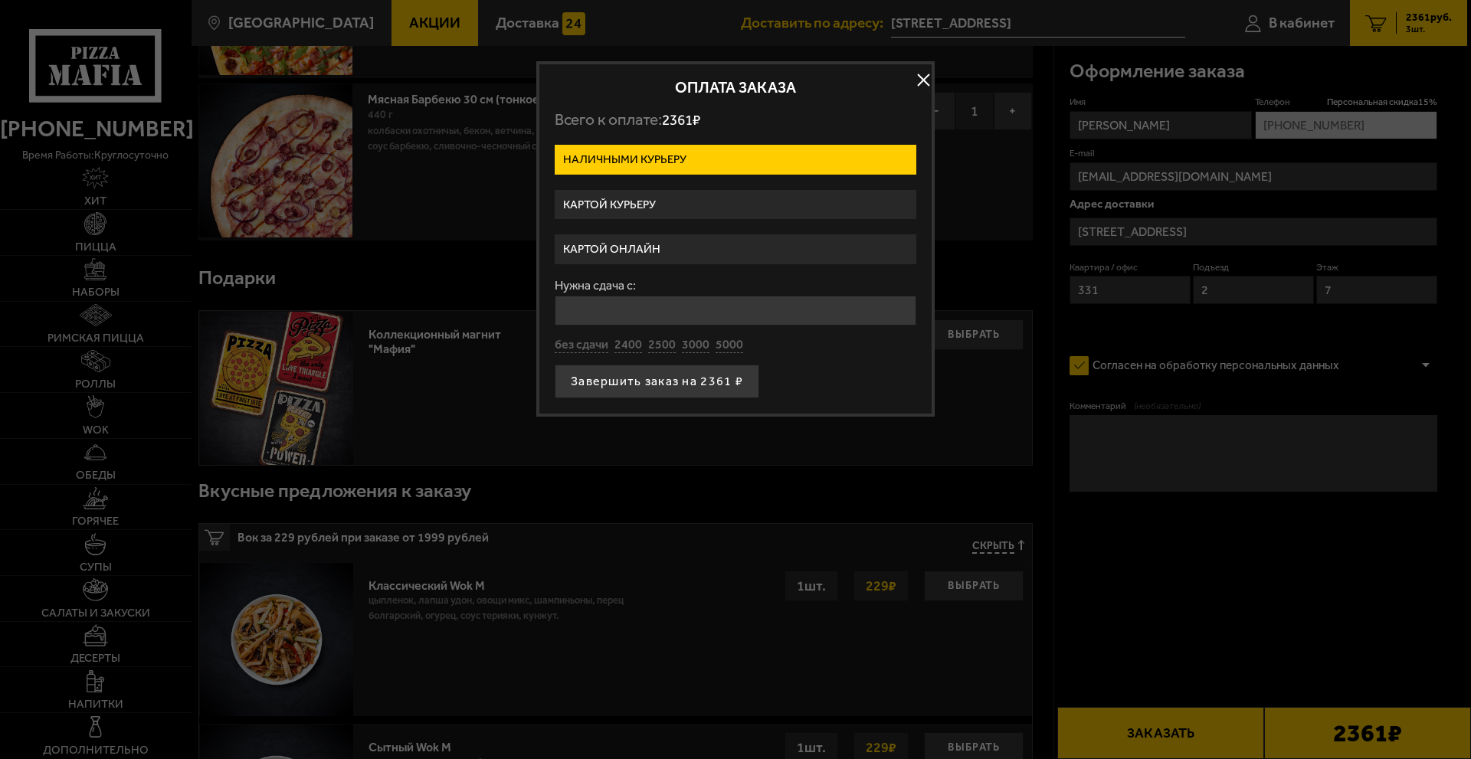
click at [686, 241] on label "Картой онлайн" at bounding box center [736, 249] width 362 height 30
click at [0, 0] on input "Картой онлайн" at bounding box center [0, 0] width 0 height 0
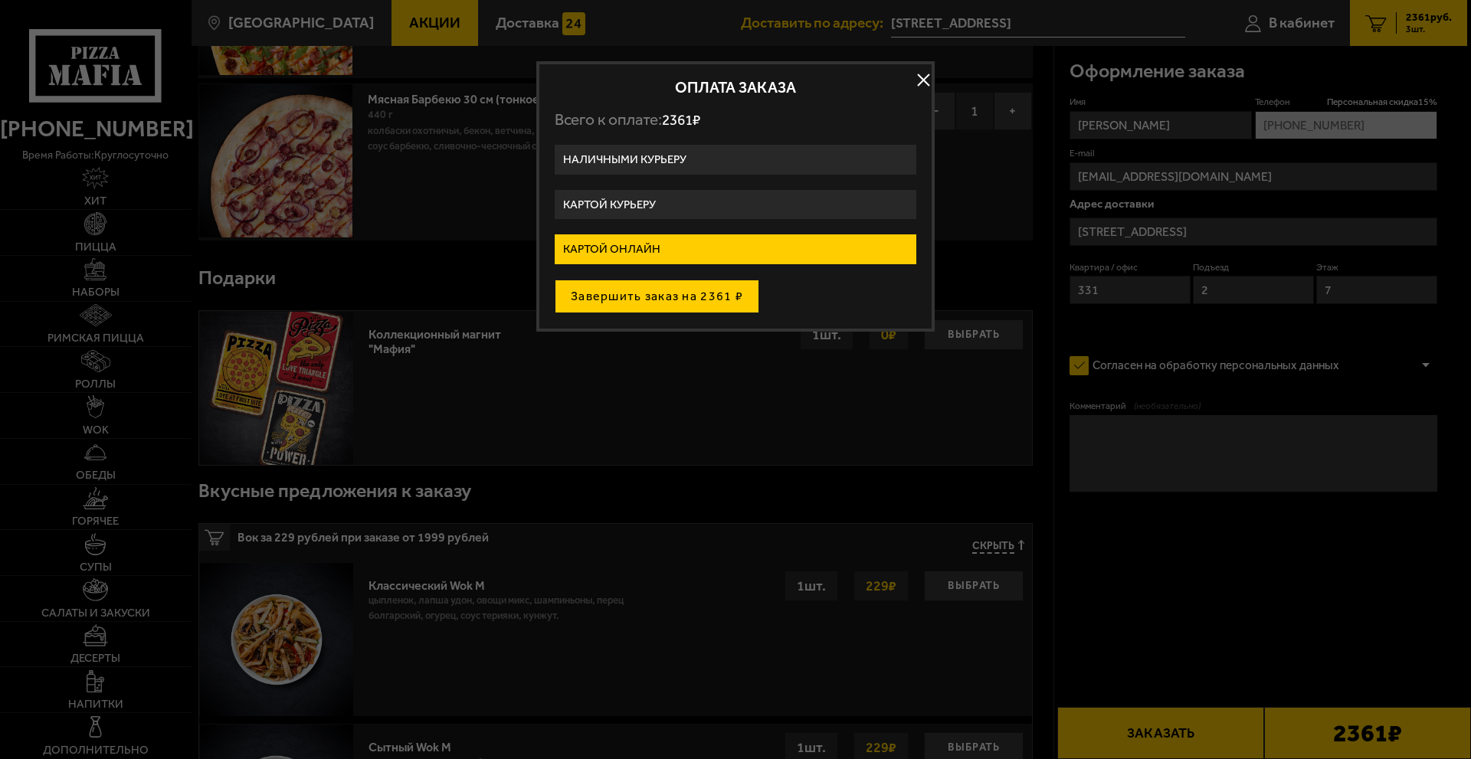
click at [660, 303] on button "Завершить заказ на 2361 ₽" at bounding box center [657, 297] width 205 height 34
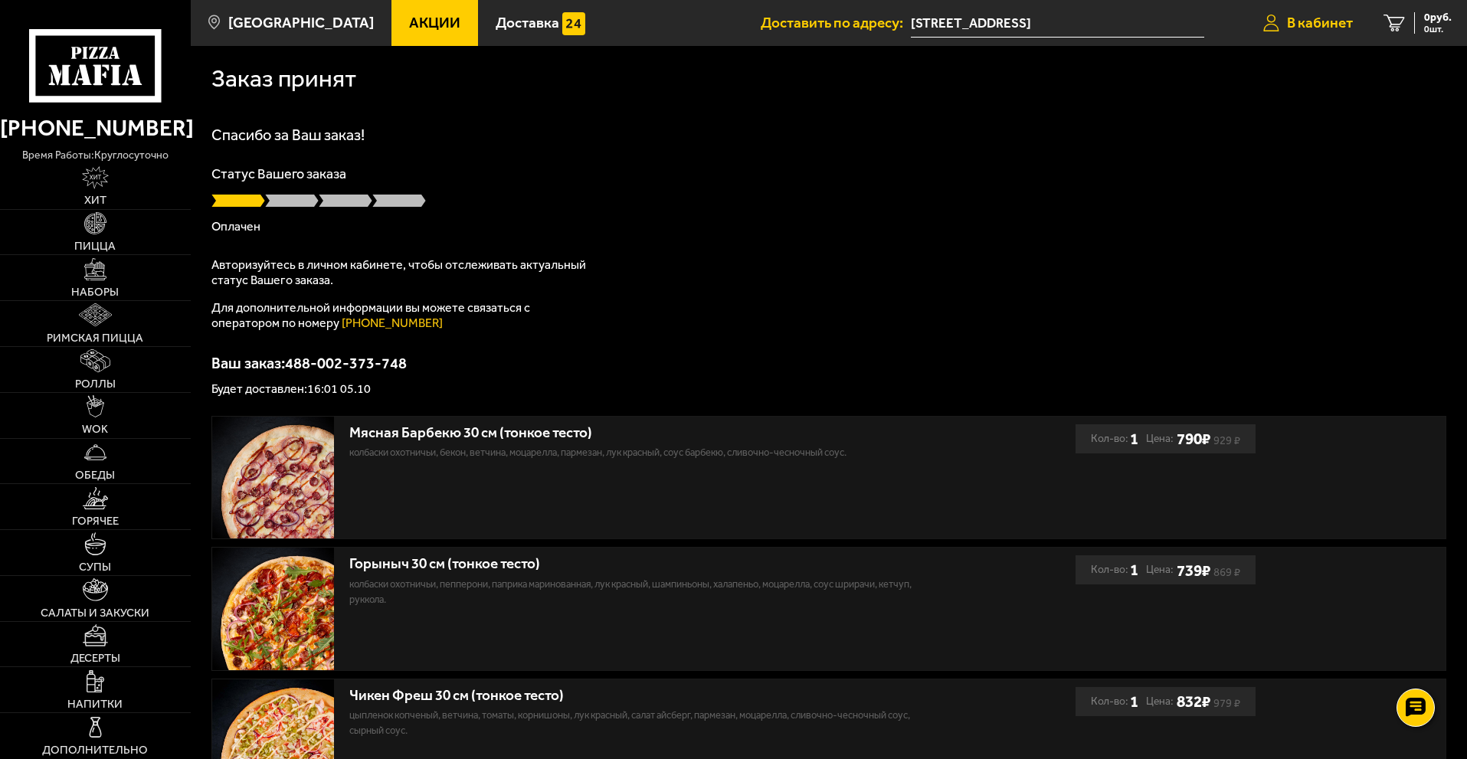
click at [1296, 15] on span "В кабинет" at bounding box center [1320, 22] width 66 height 15
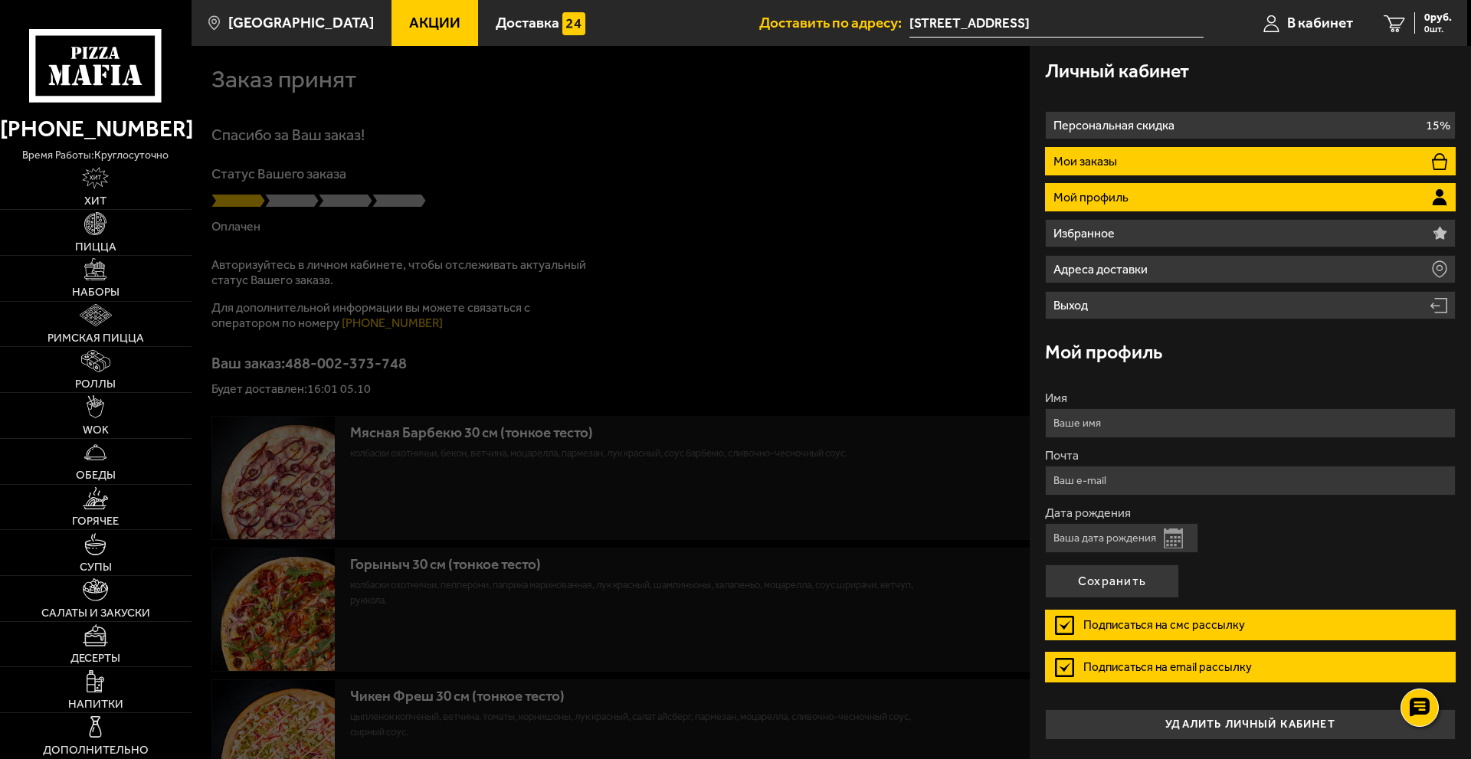
click at [1135, 169] on li "Мои заказы" at bounding box center [1250, 161] width 411 height 28
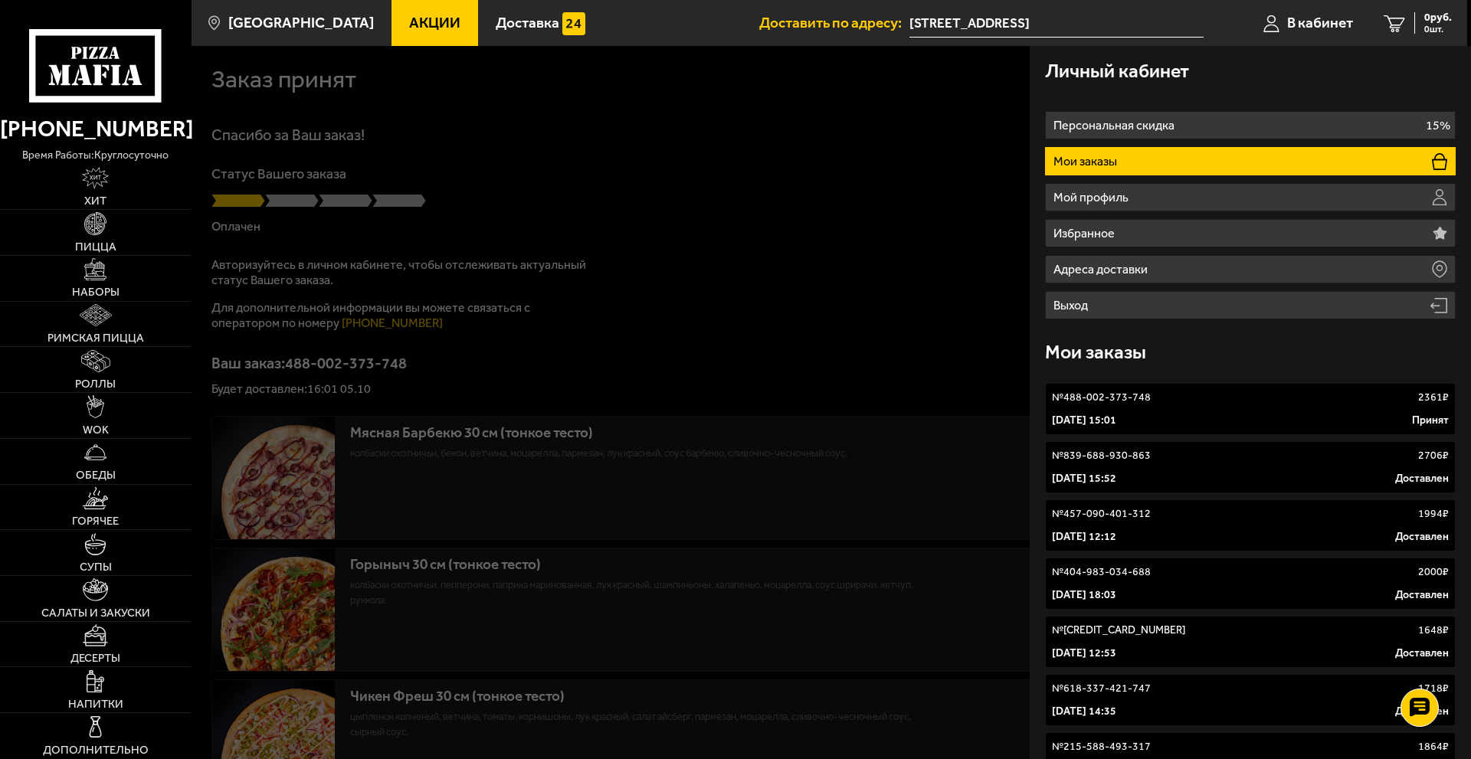
click at [1192, 403] on div "№ 488-002-373-748 2361 ₽" at bounding box center [1250, 397] width 397 height 15
